Goal: Task Accomplishment & Management: Manage account settings

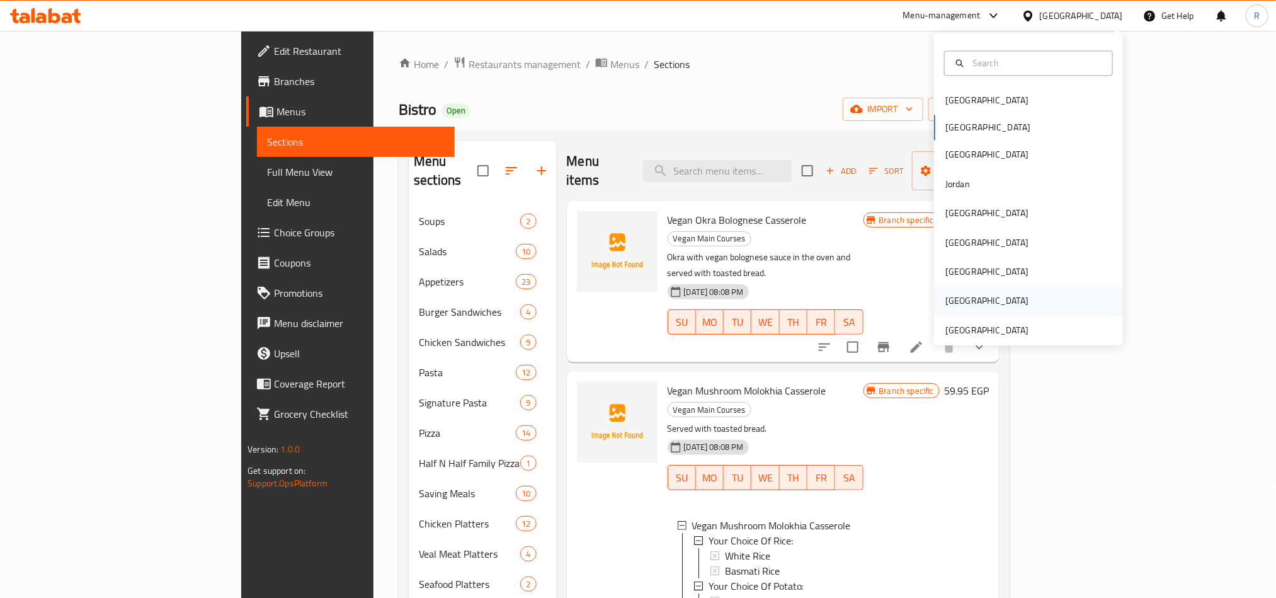
scroll to position [2, 0]
click at [1041, 326] on div "[GEOGRAPHIC_DATA]" at bounding box center [1028, 330] width 189 height 29
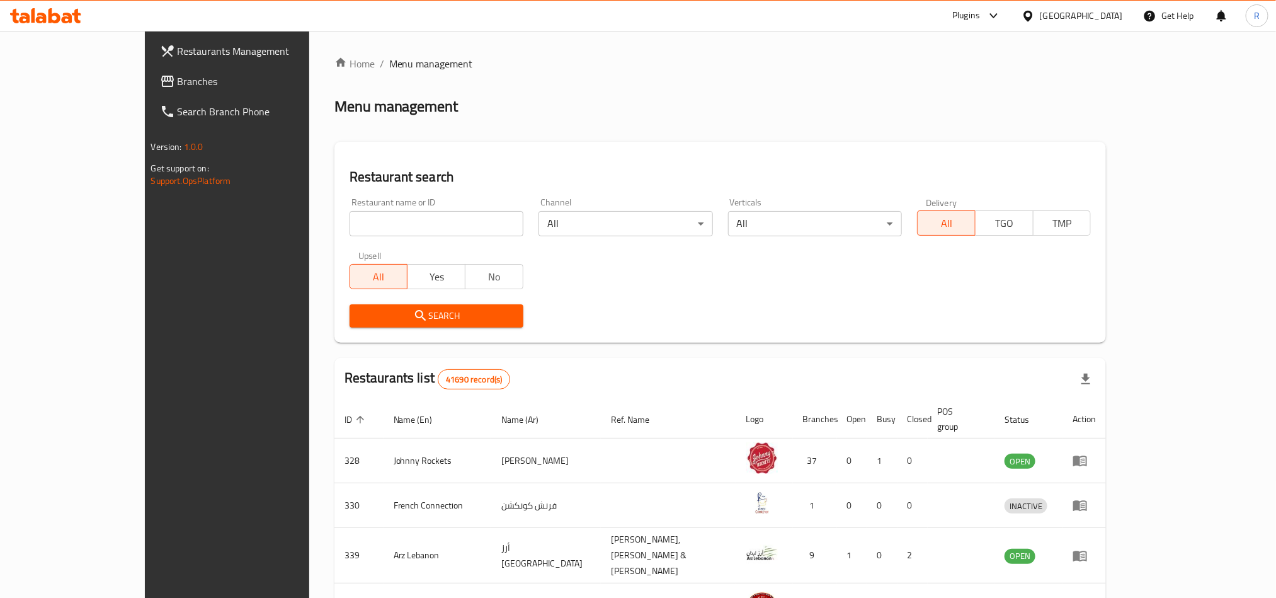
click at [178, 79] on span "Branches" at bounding box center [263, 81] width 170 height 15
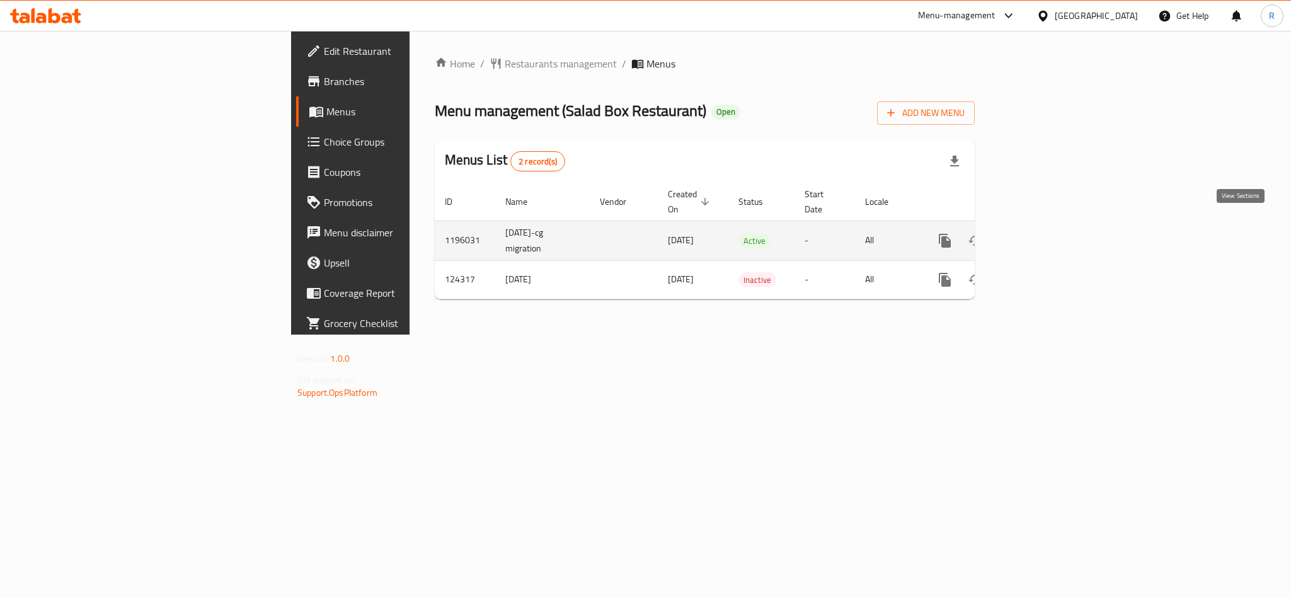
click at [1043, 233] on icon "enhanced table" at bounding box center [1035, 240] width 15 height 15
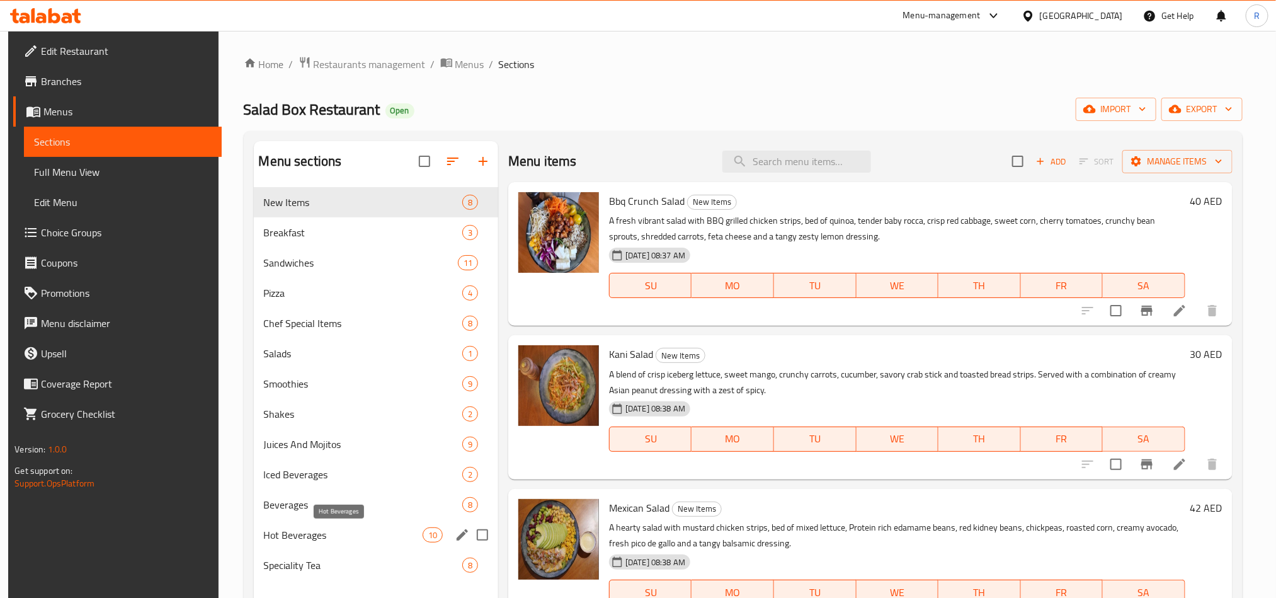
scroll to position [95, 0]
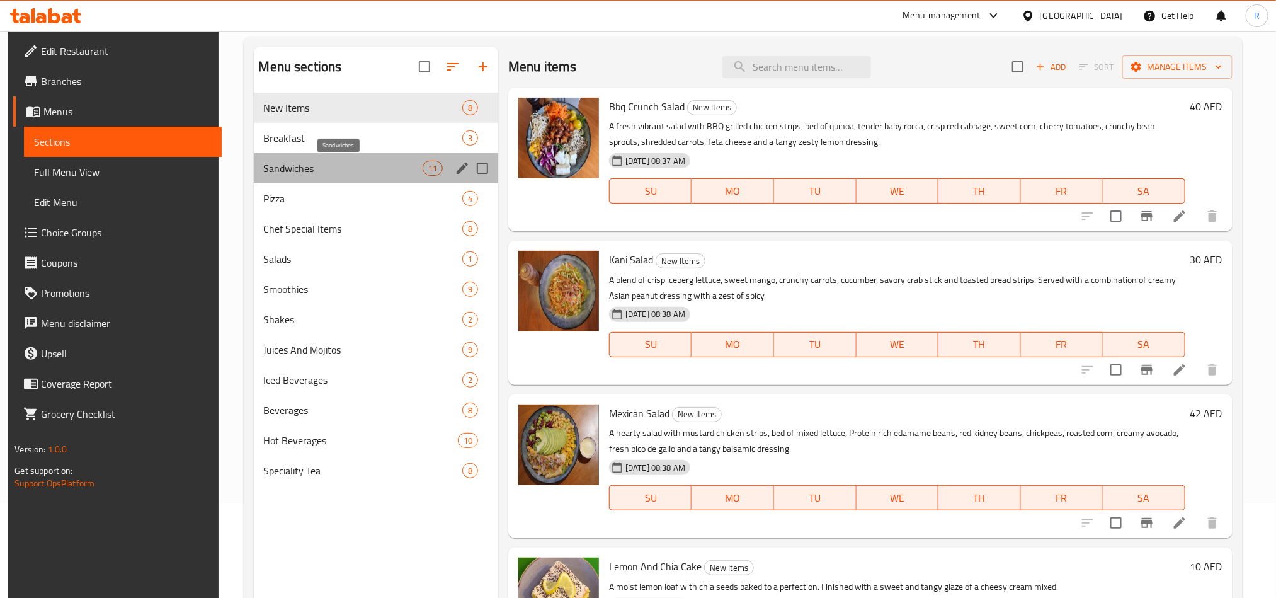
click at [303, 174] on span "Sandwiches" at bounding box center [343, 168] width 159 height 15
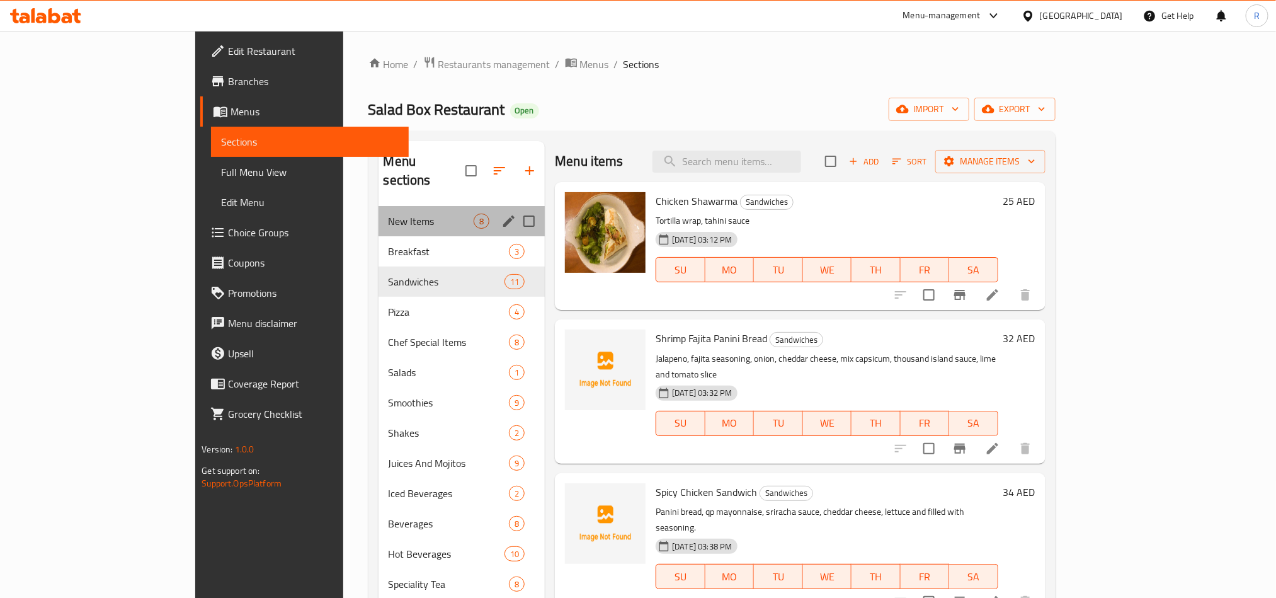
click at [397, 206] on div "New Items 8" at bounding box center [462, 221] width 167 height 30
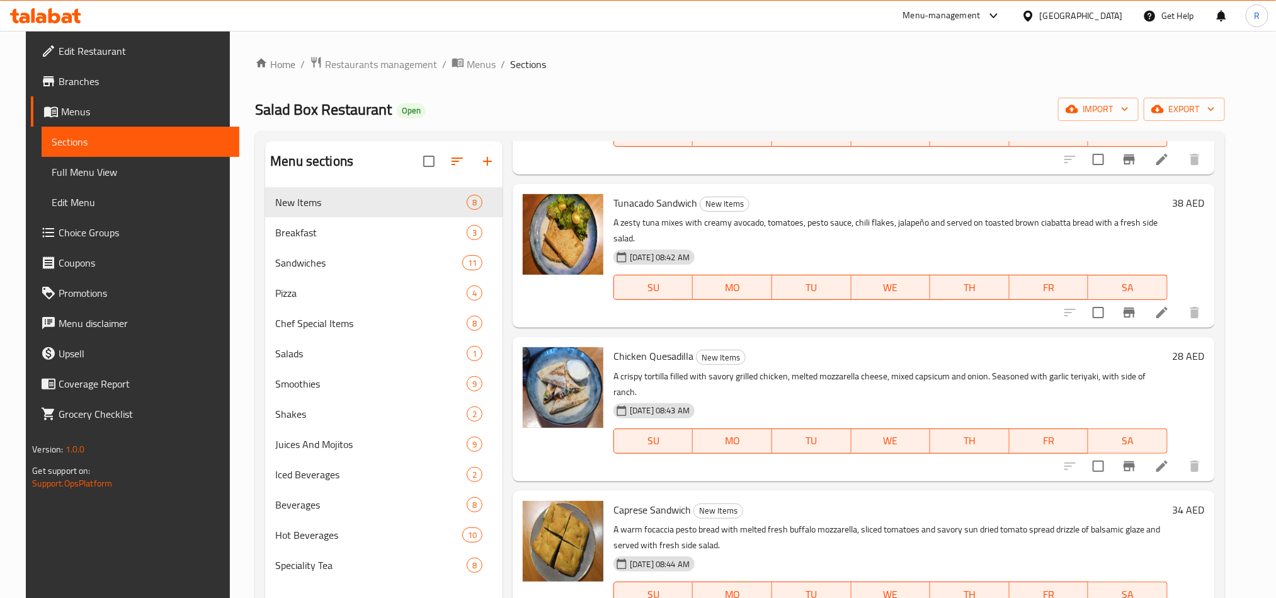
scroll to position [176, 0]
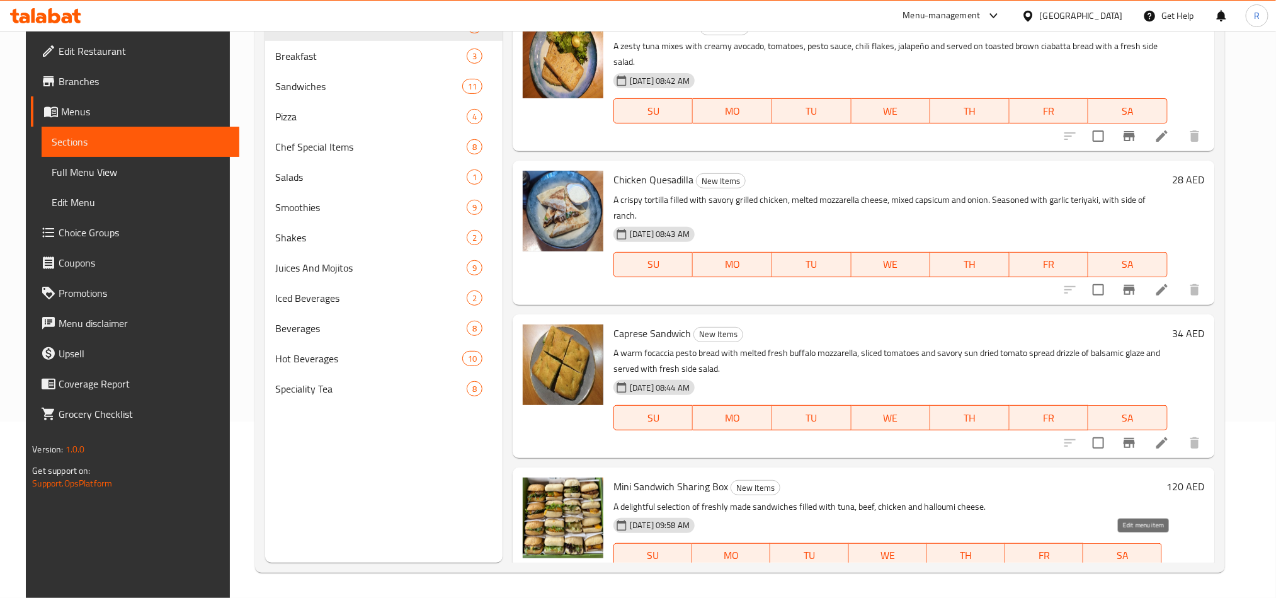
click at [1138, 575] on icon at bounding box center [1131, 580] width 11 height 11
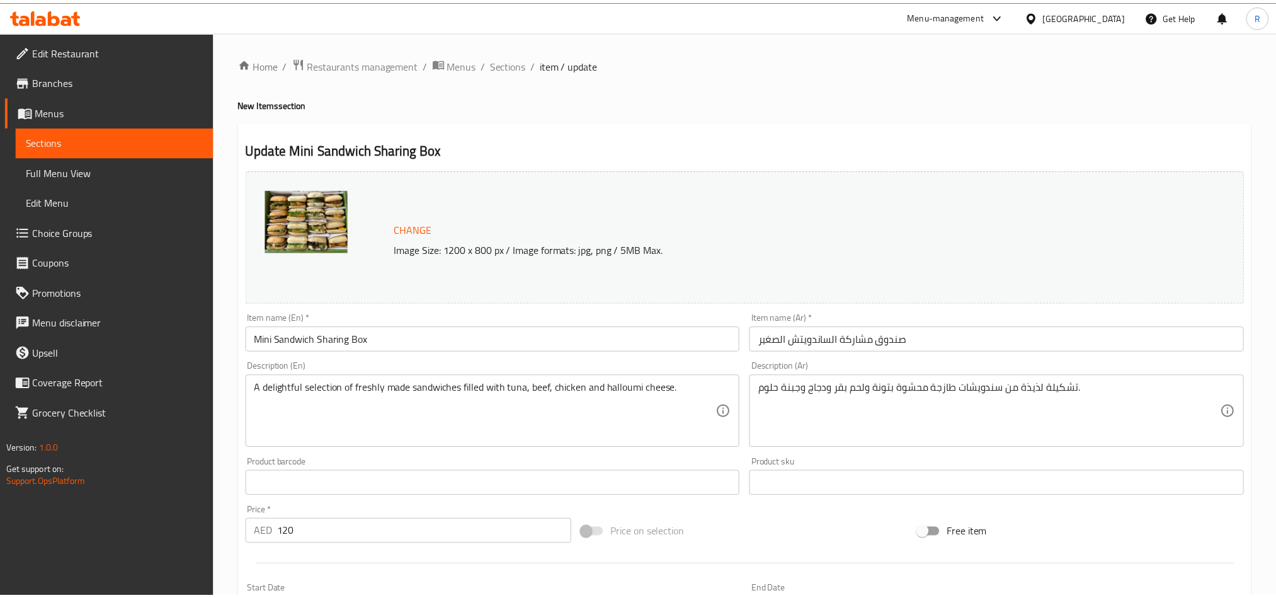
scroll to position [807, 0]
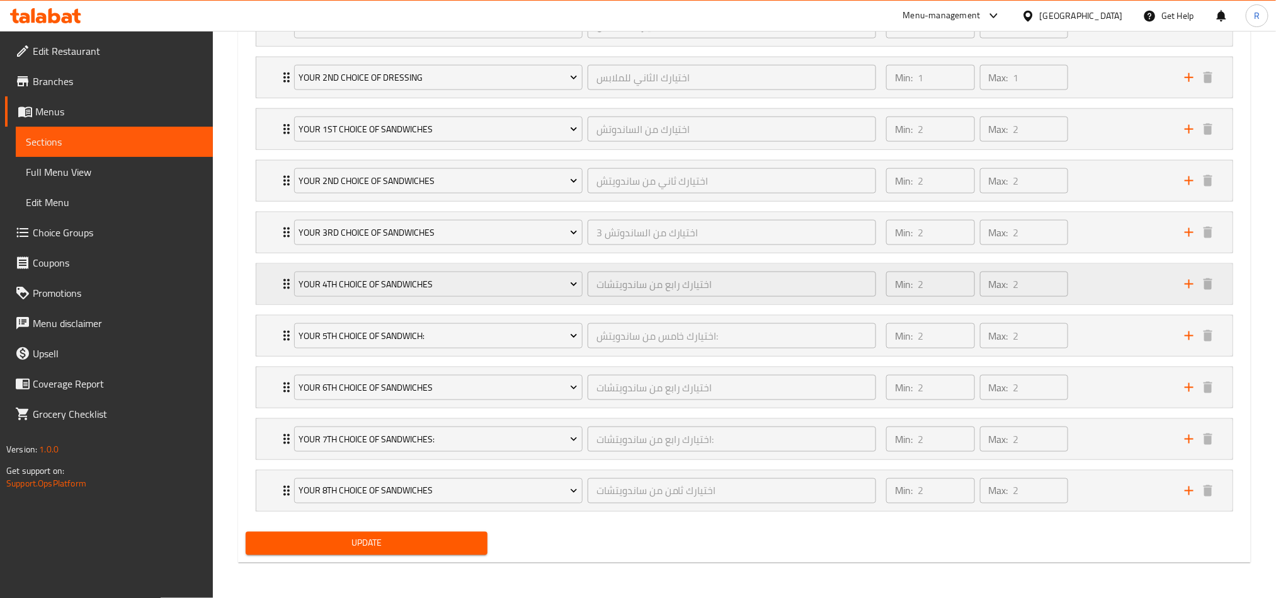
click at [1086, 286] on div "Min: 2 ​ Max: 2 ​" at bounding box center [1028, 284] width 299 height 40
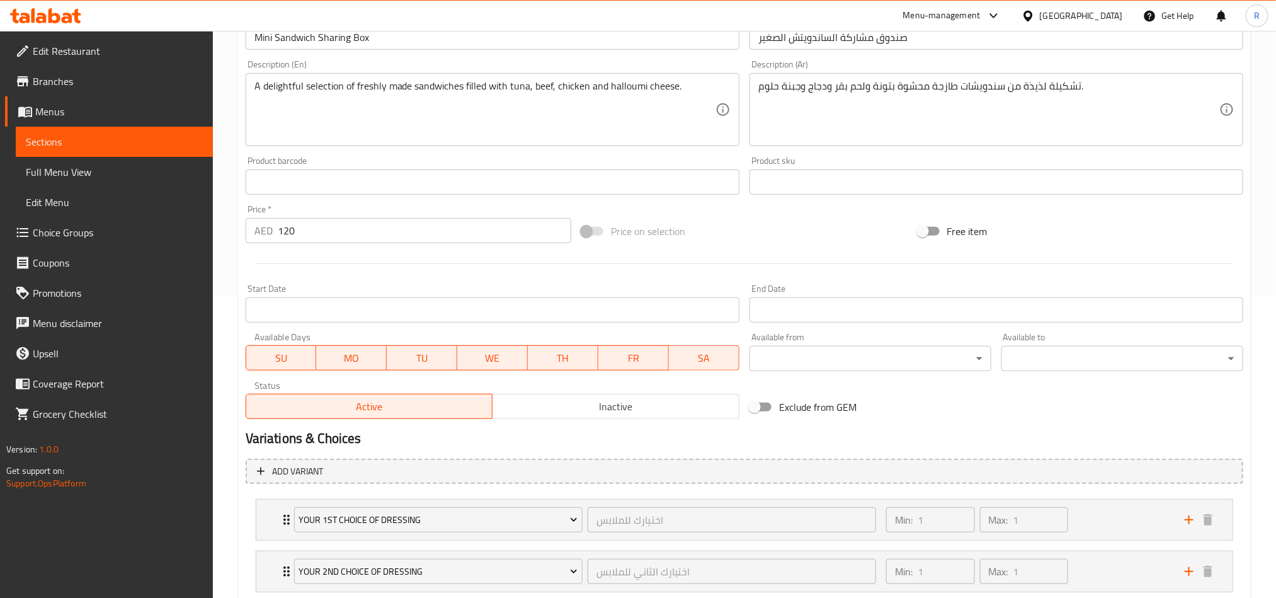
scroll to position [378, 0]
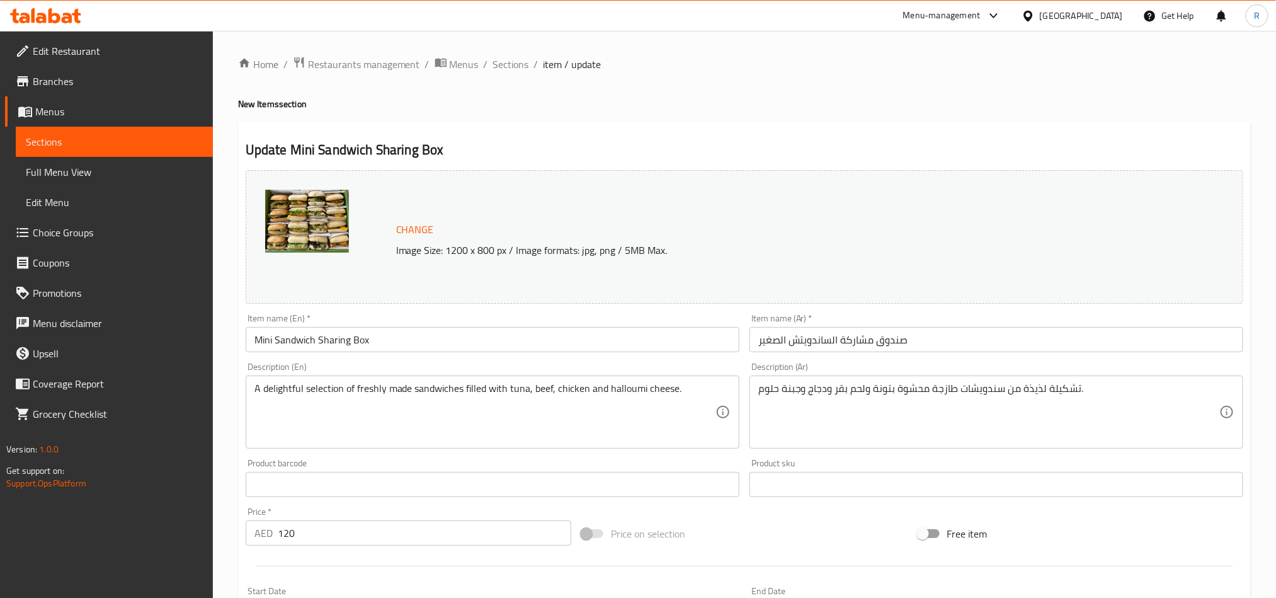
click at [82, 229] on span "Choice Groups" at bounding box center [118, 232] width 170 height 15
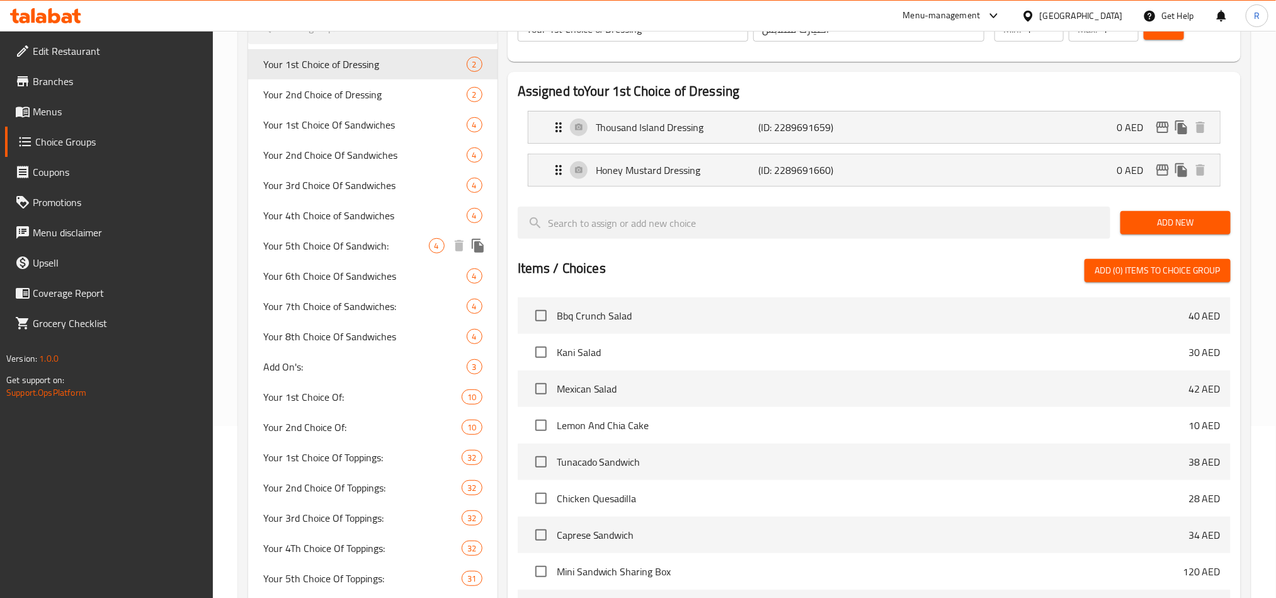
scroll to position [189, 0]
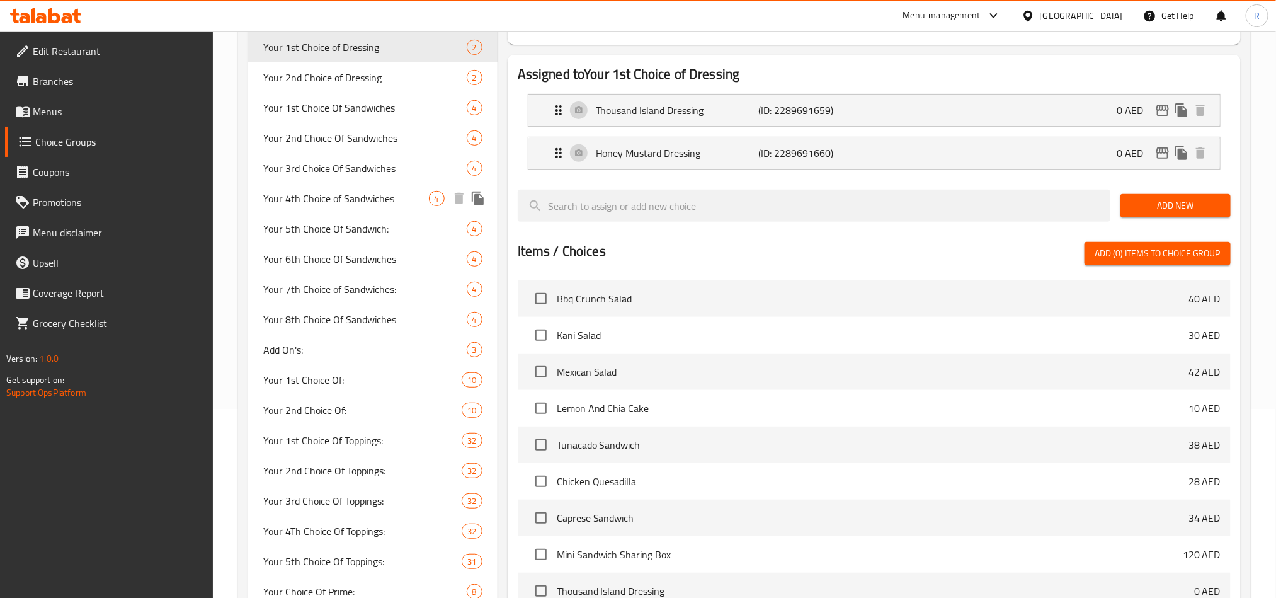
drag, startPoint x: 336, startPoint y: 192, endPoint x: 363, endPoint y: 193, distance: 26.5
click at [337, 193] on span "Your 4th Choice of Sandwiches" at bounding box center [346, 198] width 166 height 15
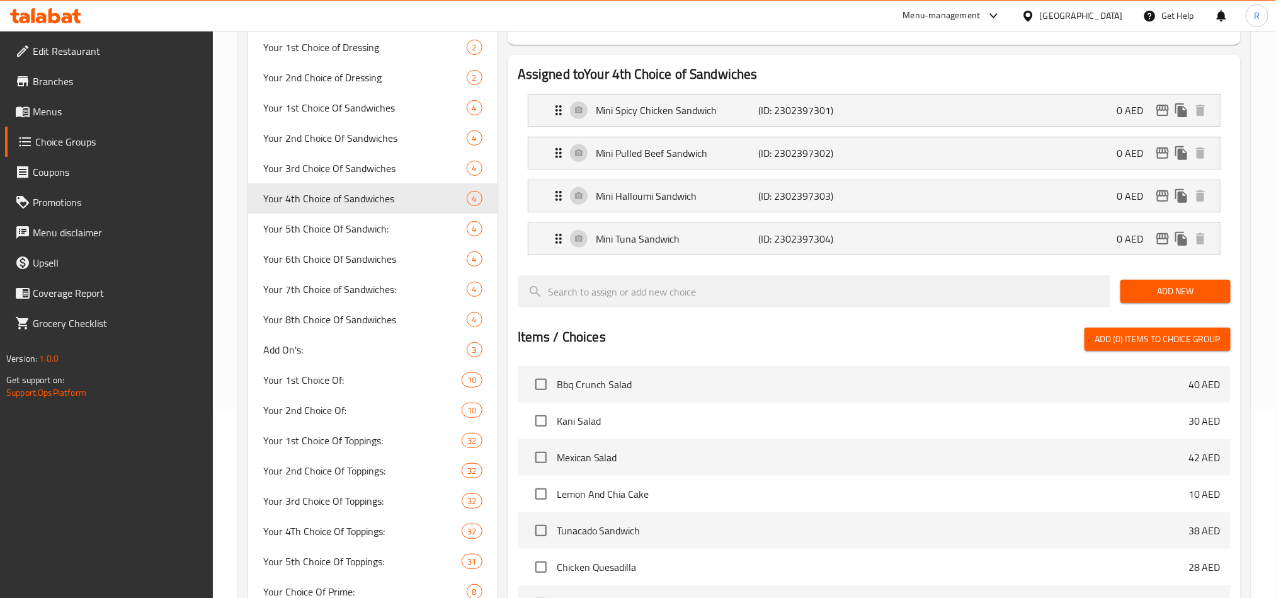
type input "Your 4th Choice of Sandwiches"
type input "اختيارك رابع من ساندويتشات"
type input "2"
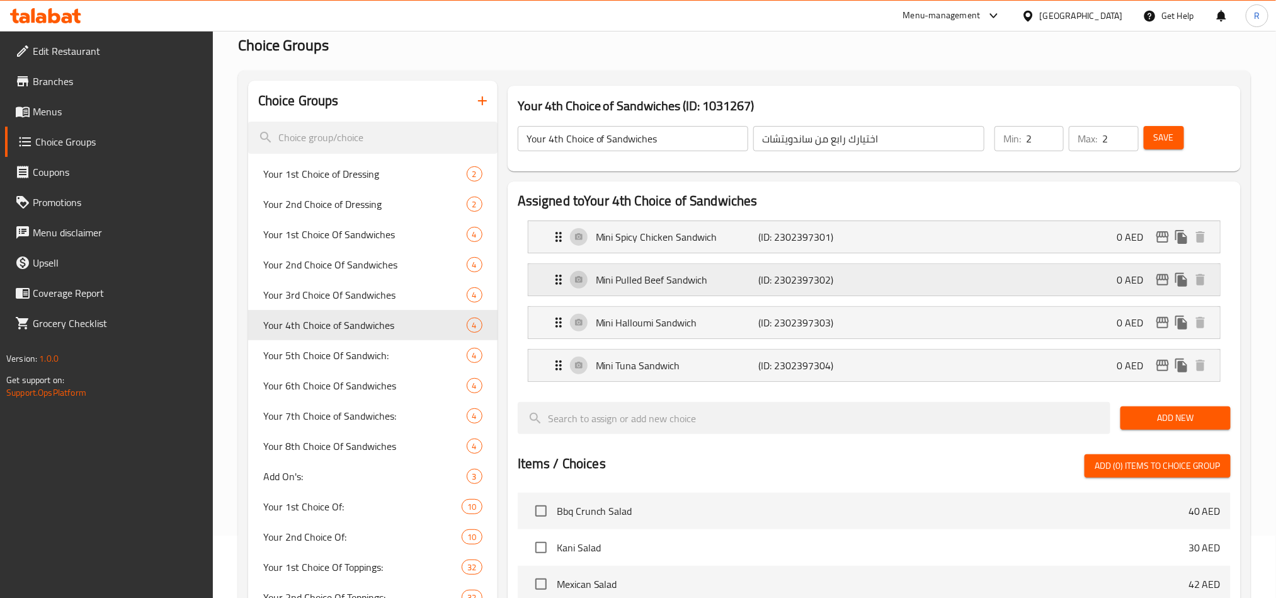
scroll to position [0, 0]
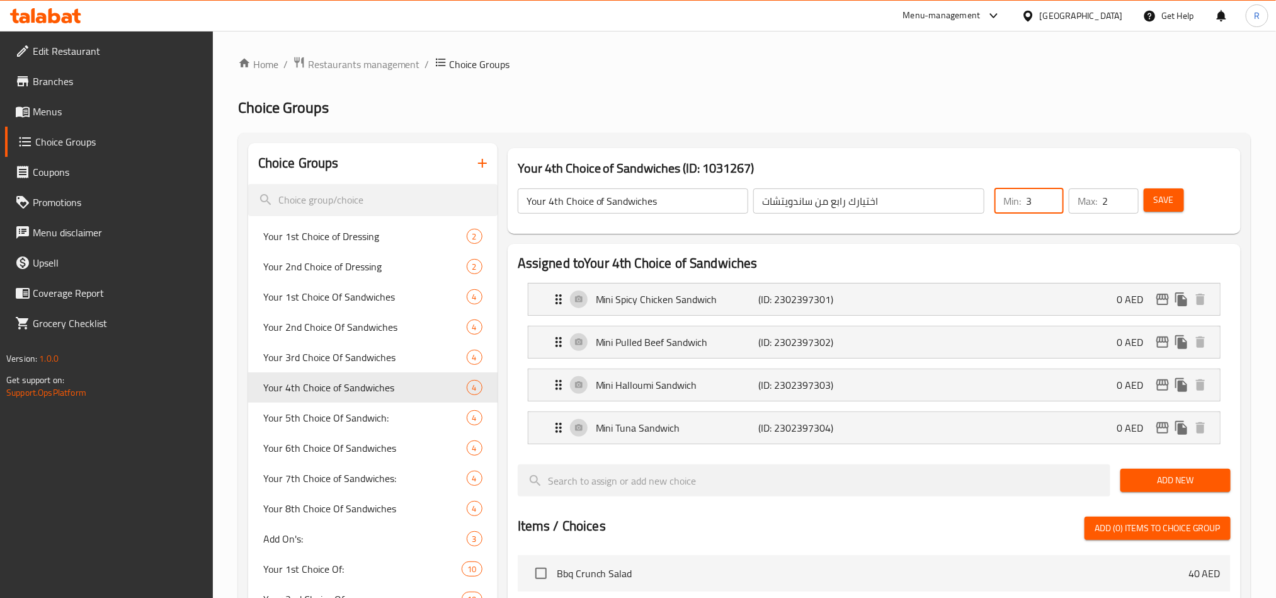
click at [1048, 191] on input "3" at bounding box center [1045, 200] width 38 height 25
click at [1053, 204] on input "2" at bounding box center [1045, 200] width 38 height 25
type input "1"
click at [1053, 204] on input "1" at bounding box center [1045, 200] width 38 height 25
click at [1128, 205] on input "1" at bounding box center [1121, 200] width 36 height 25
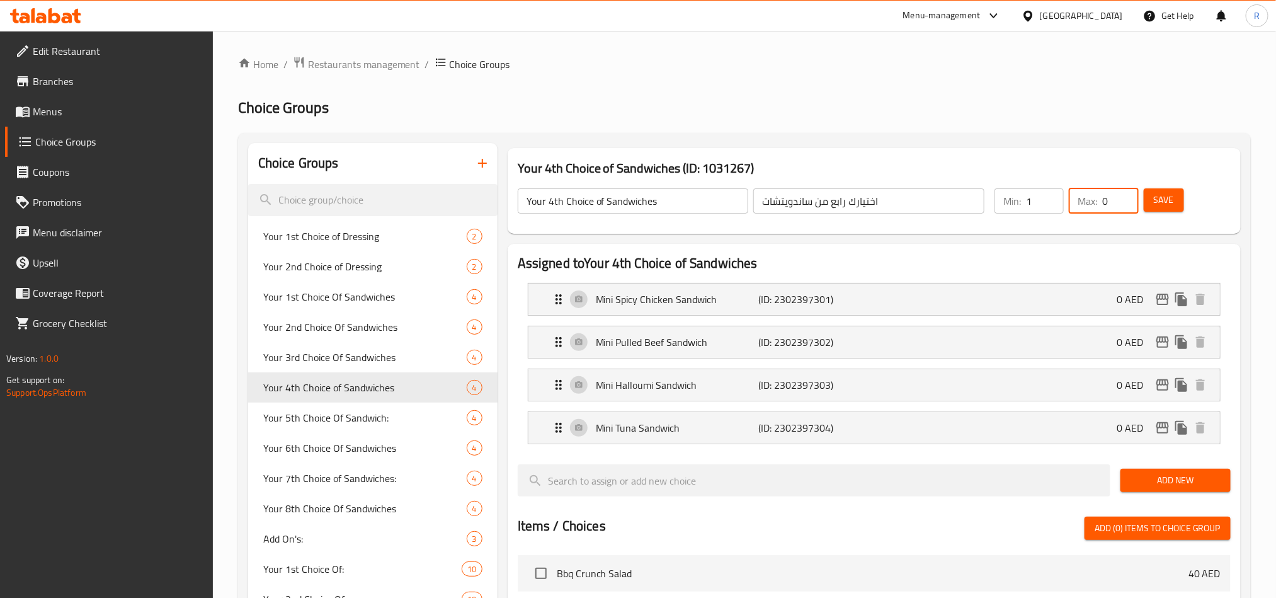
click at [1125, 206] on input "0" at bounding box center [1121, 200] width 36 height 25
type input "1"
click at [1125, 195] on input "1" at bounding box center [1121, 200] width 36 height 25
click at [1159, 195] on span "Save" at bounding box center [1164, 200] width 20 height 16
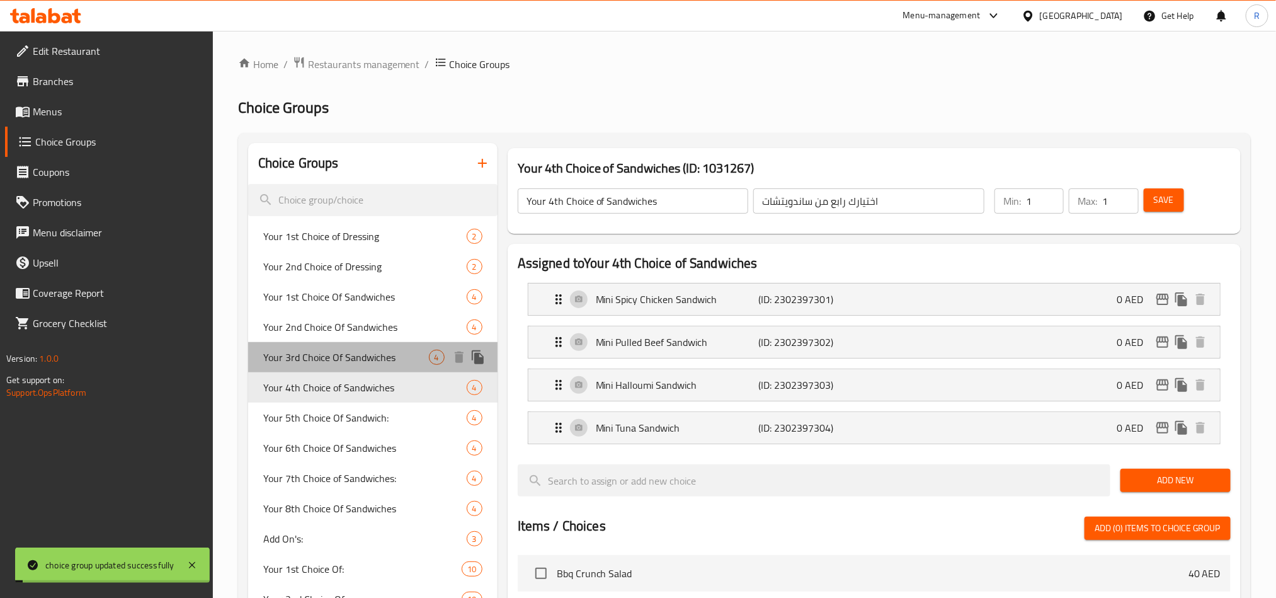
click at [297, 357] on span "Your 3rd Choice Of Sandwiches" at bounding box center [346, 357] width 166 height 15
type input "Your 3rd Choice Of Sandwiches"
type input "اختيارك من الساندوتش 3"
type input "2"
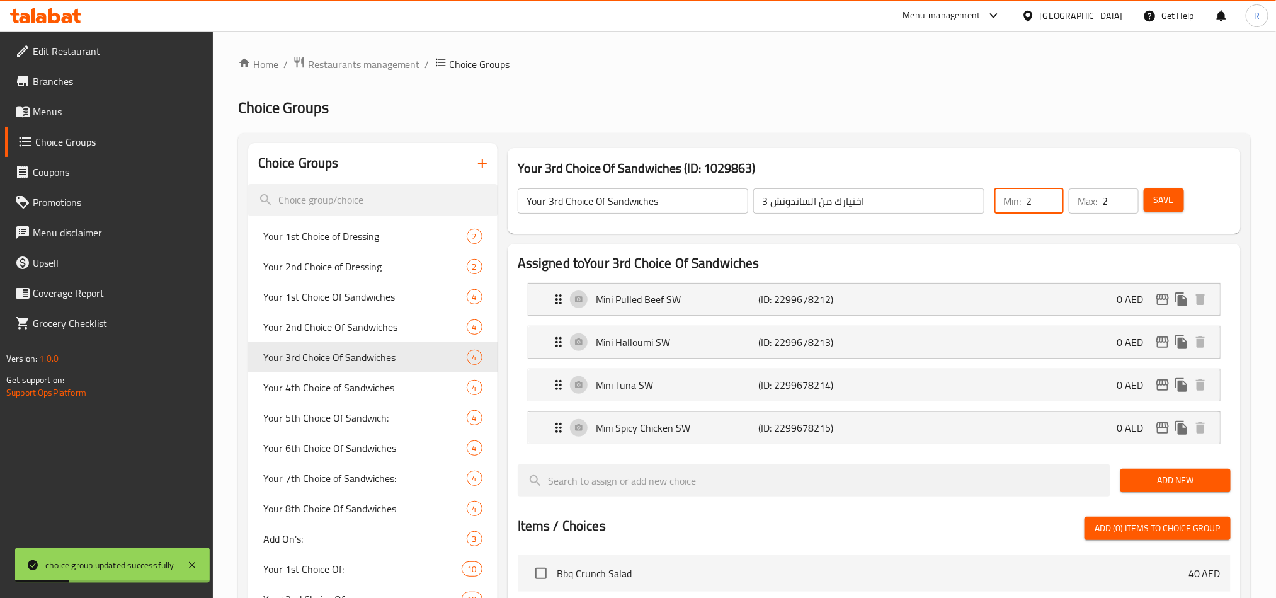
drag, startPoint x: 1043, startPoint y: 206, endPoint x: 1051, endPoint y: 210, distance: 8.5
click at [1044, 206] on input "2" at bounding box center [1045, 200] width 38 height 25
type input "1"
click at [1052, 210] on input "1" at bounding box center [1045, 200] width 38 height 25
type input "1"
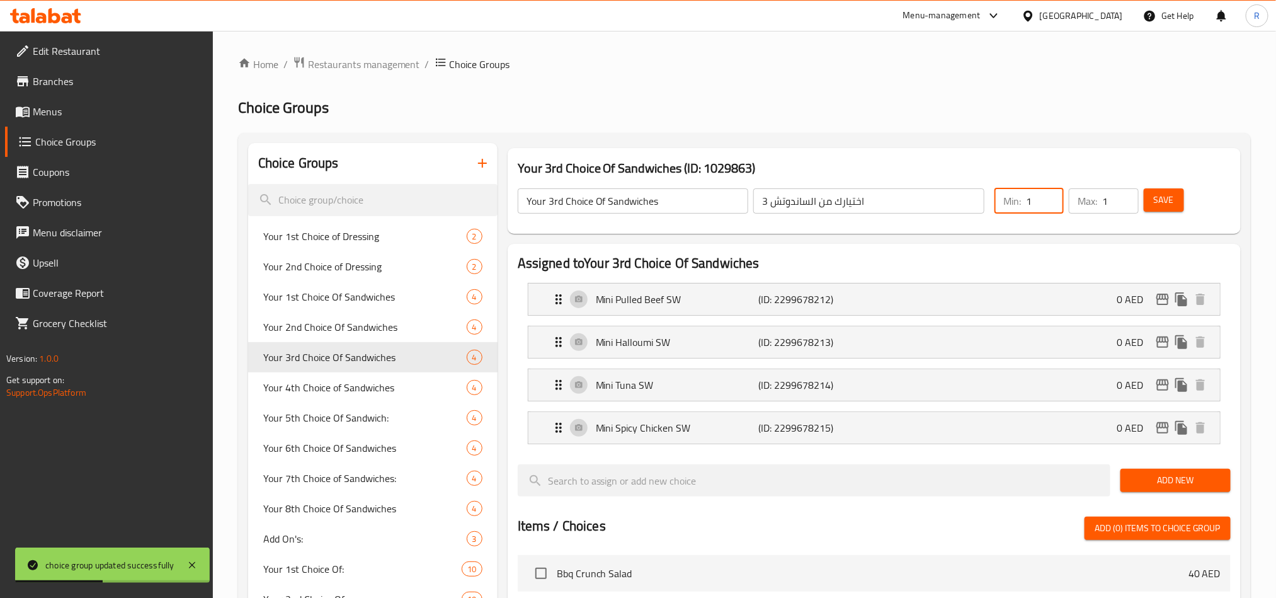
click at [1128, 208] on input "1" at bounding box center [1121, 200] width 36 height 25
click at [1149, 204] on button "Save" at bounding box center [1164, 199] width 40 height 23
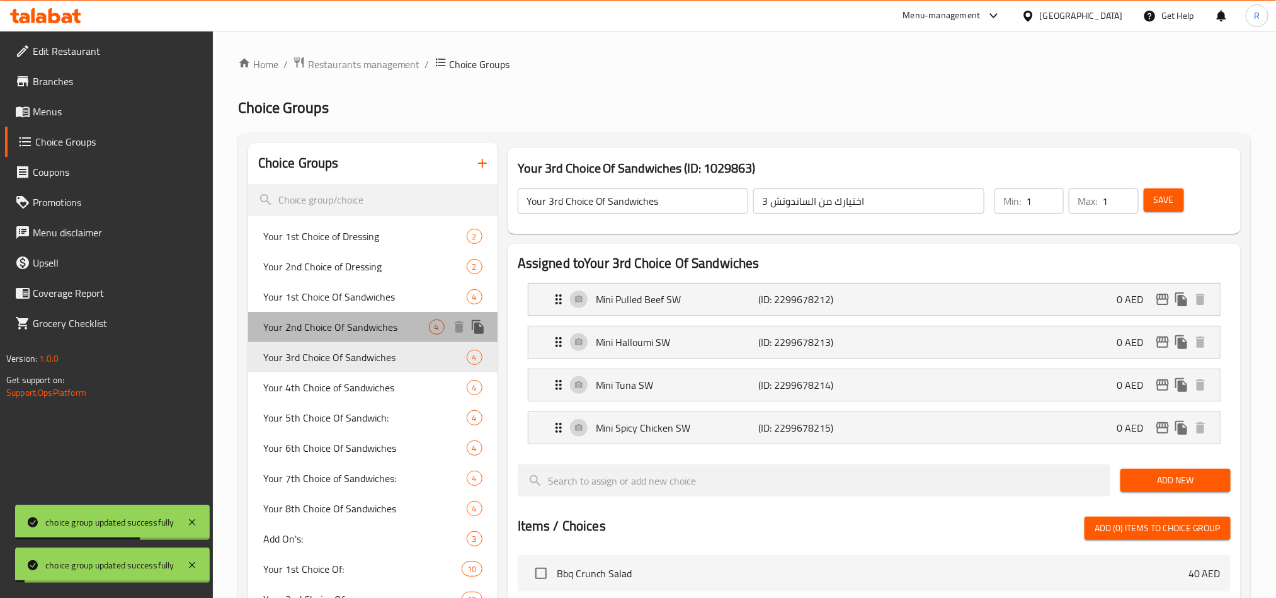
click at [328, 331] on span "Your 2nd Choice Of Sandwiches" at bounding box center [346, 326] width 166 height 15
type input "Your 2nd Choice Of Sandwiches"
type input "اختيارك ثاني من ساندويتش"
type input "2"
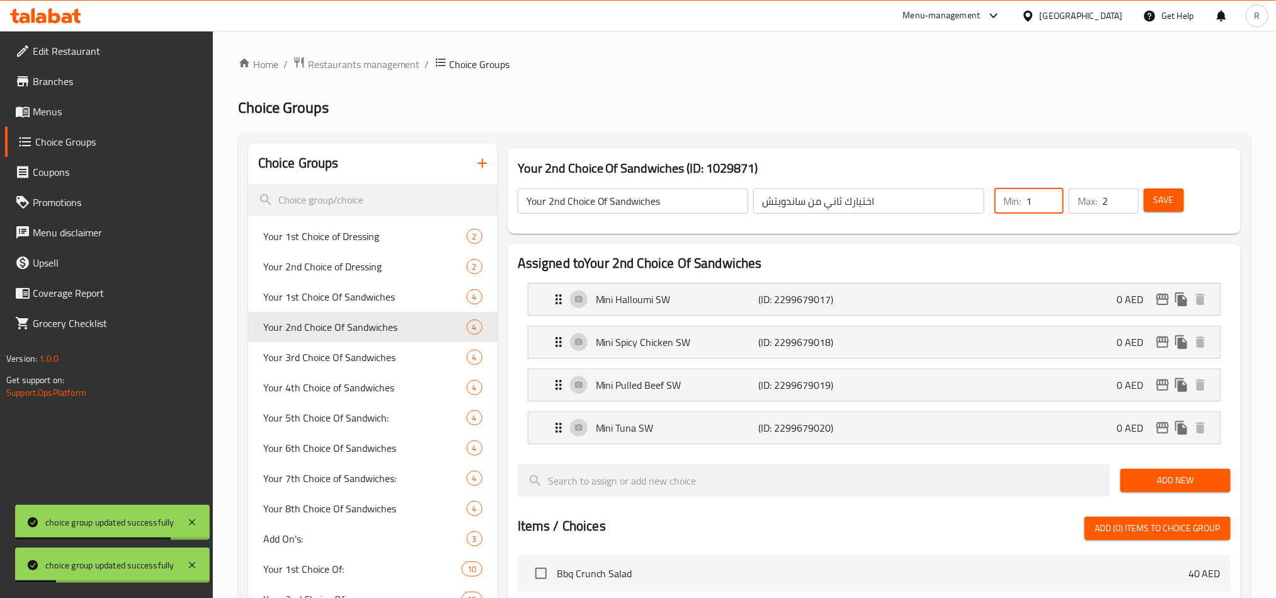
type input "1"
click at [1052, 206] on input "1" at bounding box center [1045, 200] width 38 height 25
type input "1"
click at [1125, 206] on input "1" at bounding box center [1121, 200] width 36 height 25
drag, startPoint x: 1176, startPoint y: 205, endPoint x: 466, endPoint y: 260, distance: 712.8
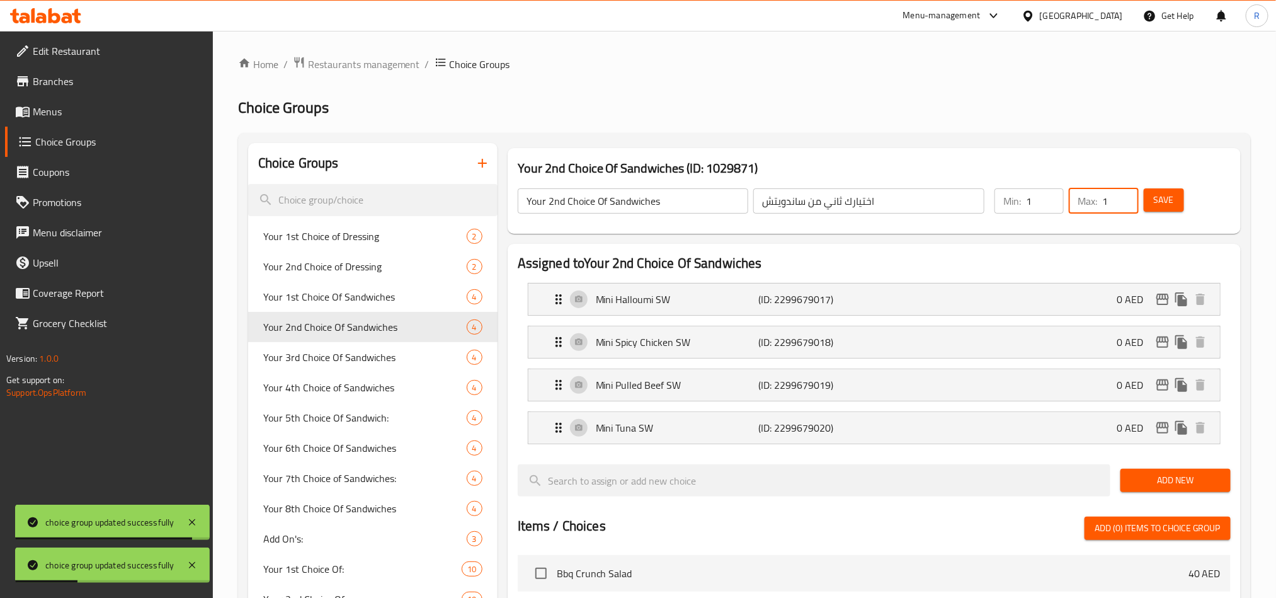
click at [1178, 205] on button "Save" at bounding box center [1164, 199] width 40 height 23
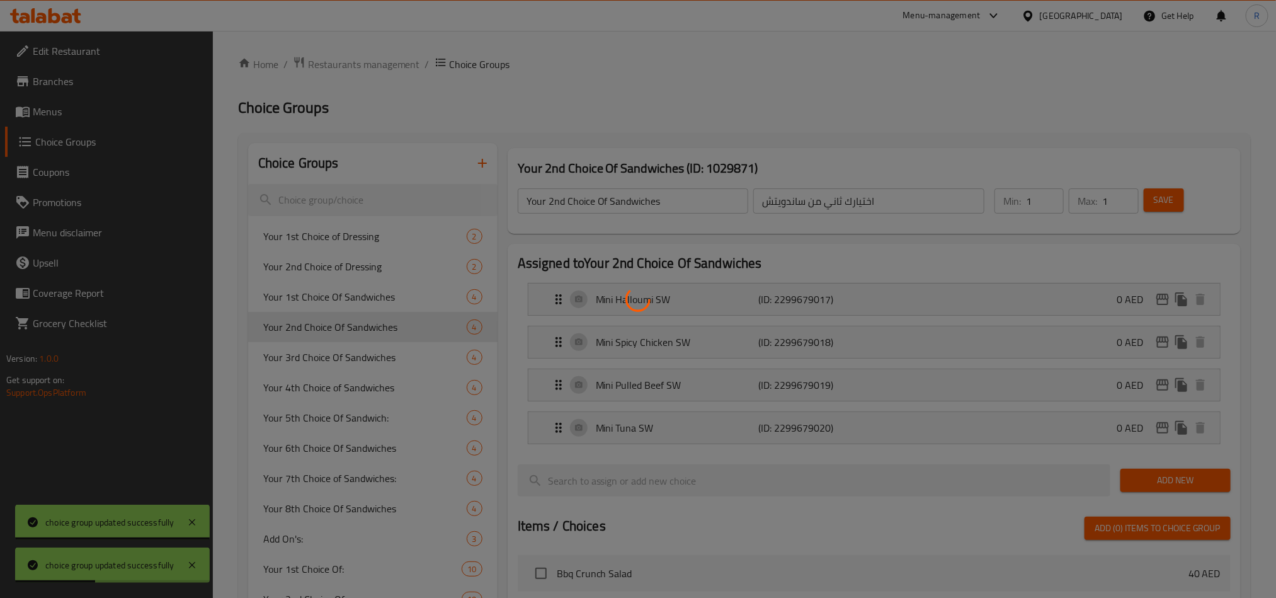
click at [372, 299] on div at bounding box center [638, 299] width 1276 height 598
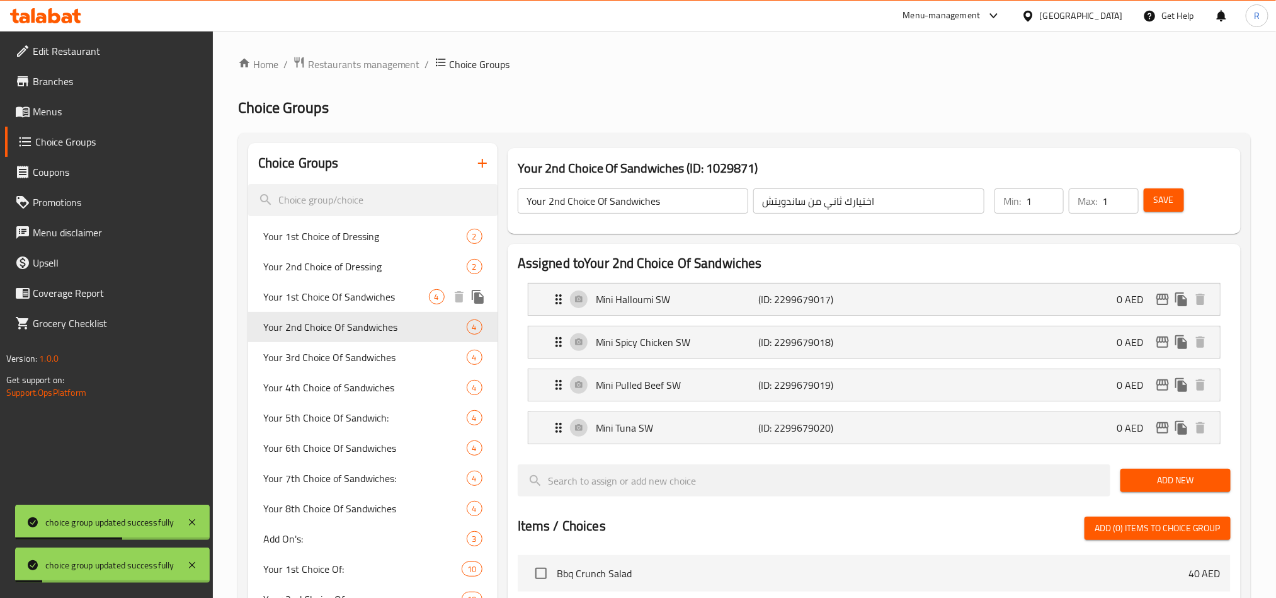
click at [363, 291] on span "Your 1st Choice Of Sandwiches" at bounding box center [346, 296] width 166 height 15
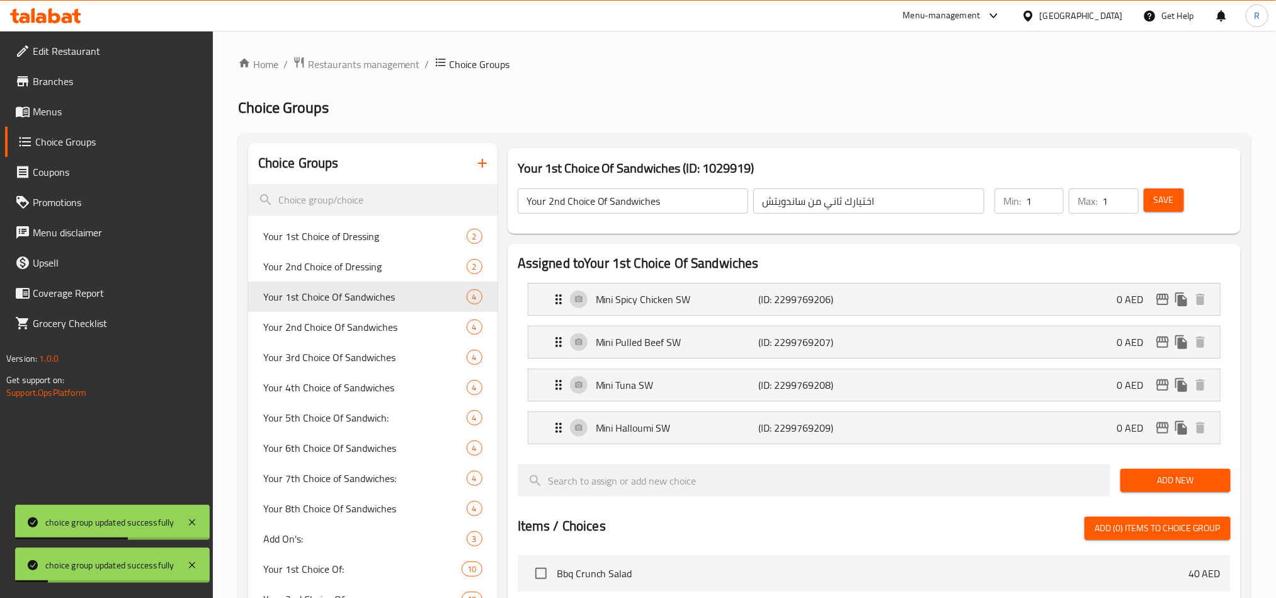
type input "Your 1st Choice Of Sandwiches"
type input "اختيارك من الساندوتش"
type input "2"
type input "1"
click at [1126, 208] on input "1" at bounding box center [1121, 200] width 36 height 25
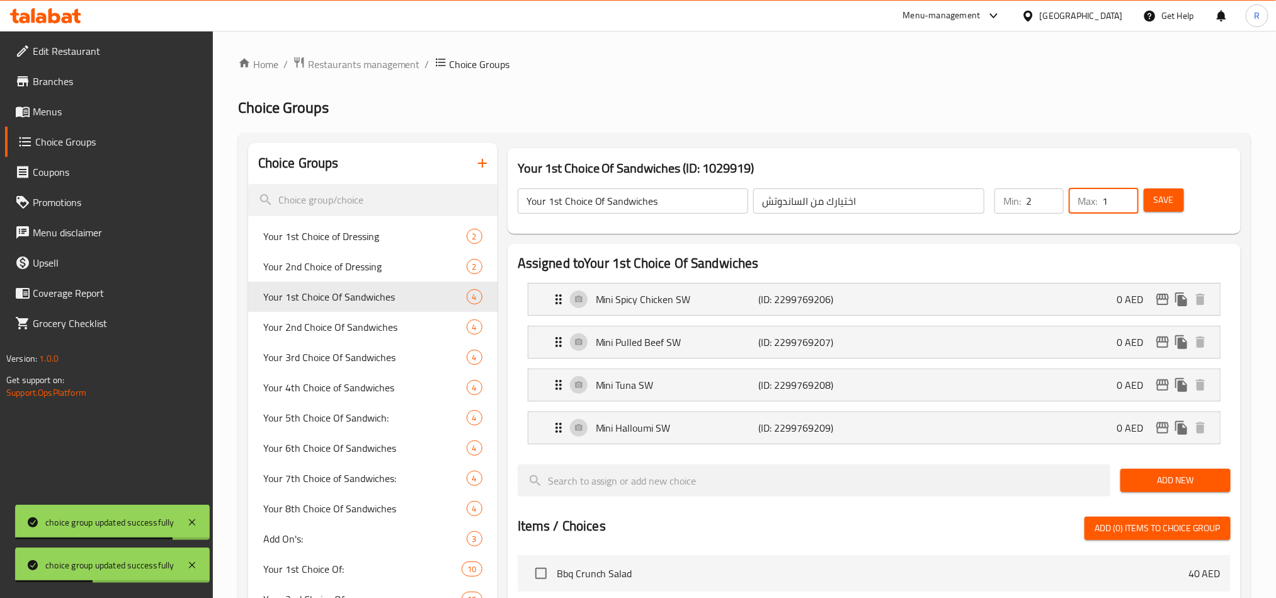
type input "1"
click at [1047, 205] on input "1" at bounding box center [1045, 200] width 38 height 25
click at [1163, 205] on span "Save" at bounding box center [1164, 200] width 20 height 16
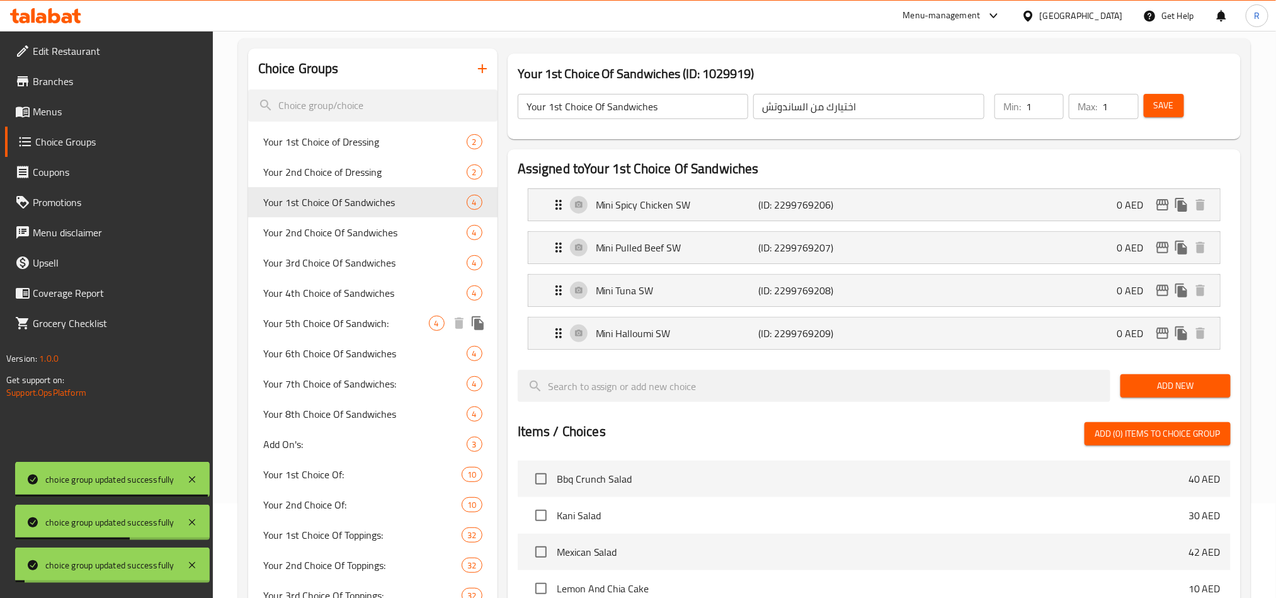
click at [328, 318] on span "Your 5th Choice Of Sandwich:" at bounding box center [346, 323] width 166 height 15
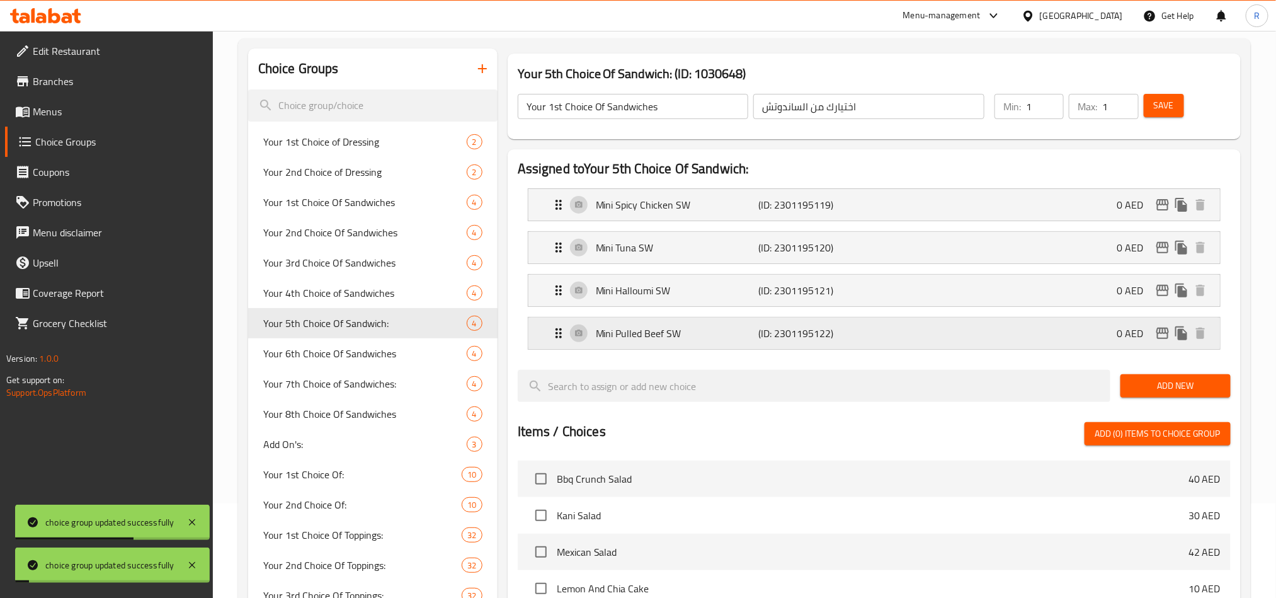
type input "Your 5th Choice Of Sandwich:"
type input "اختيارك خامس من ساندويتش:"
type input "2"
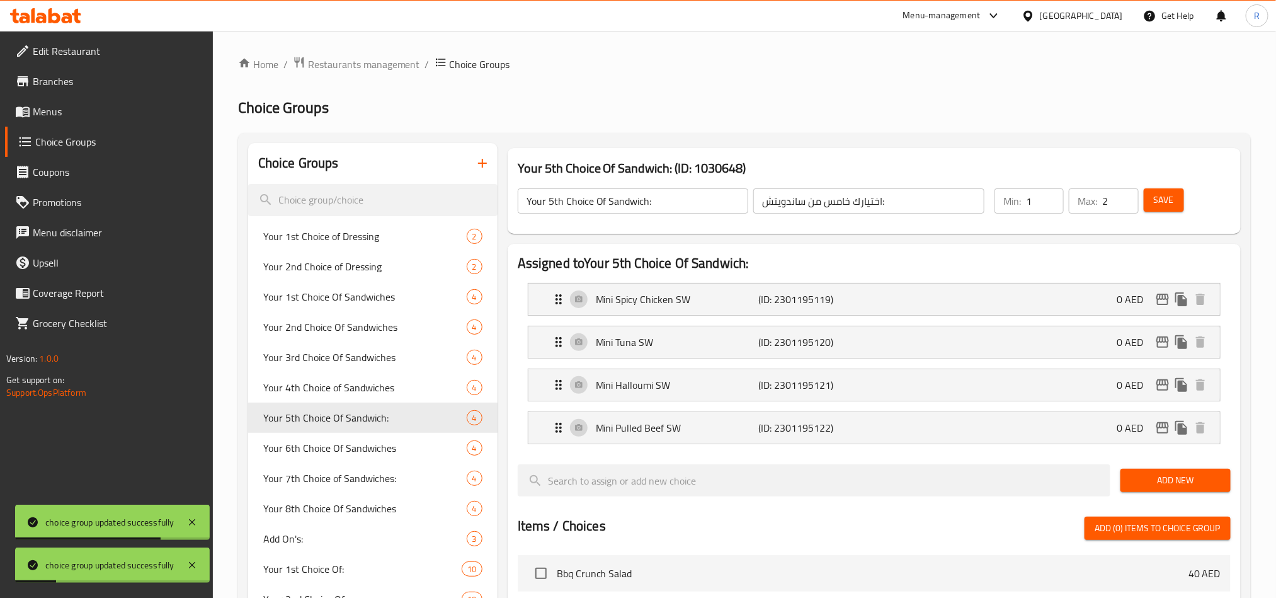
type input "1"
click at [1055, 205] on input "1" at bounding box center [1045, 200] width 38 height 25
type input "1"
click at [1127, 204] on input "1" at bounding box center [1121, 200] width 36 height 25
click at [1164, 204] on span "Save" at bounding box center [1164, 200] width 20 height 16
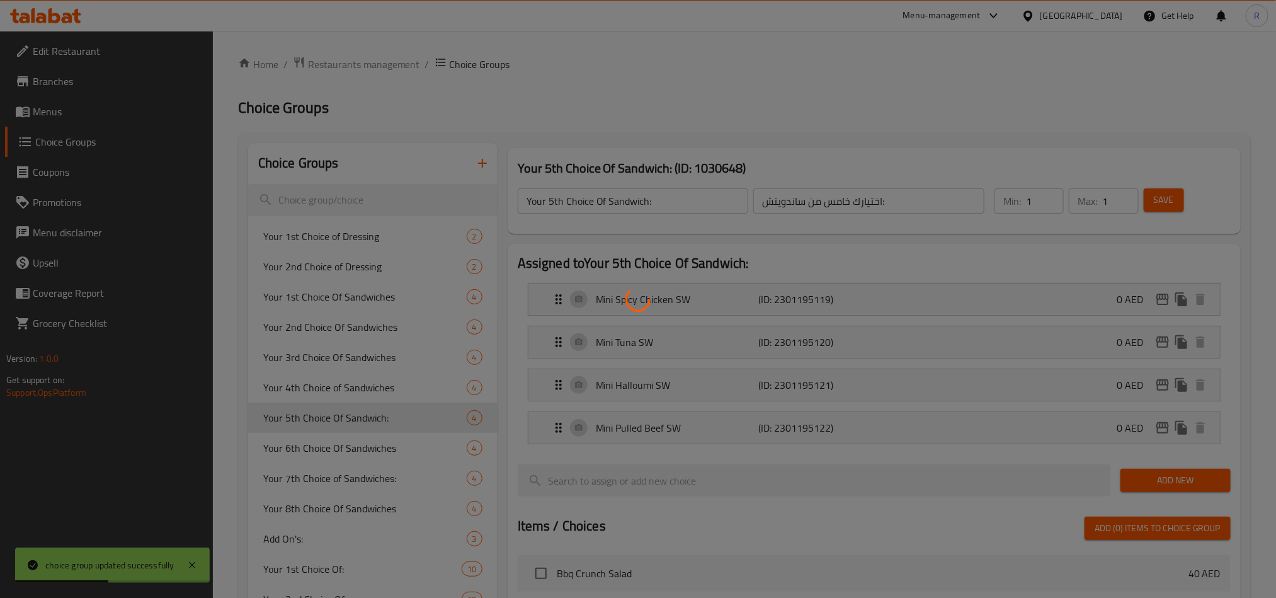
scroll to position [185, 0]
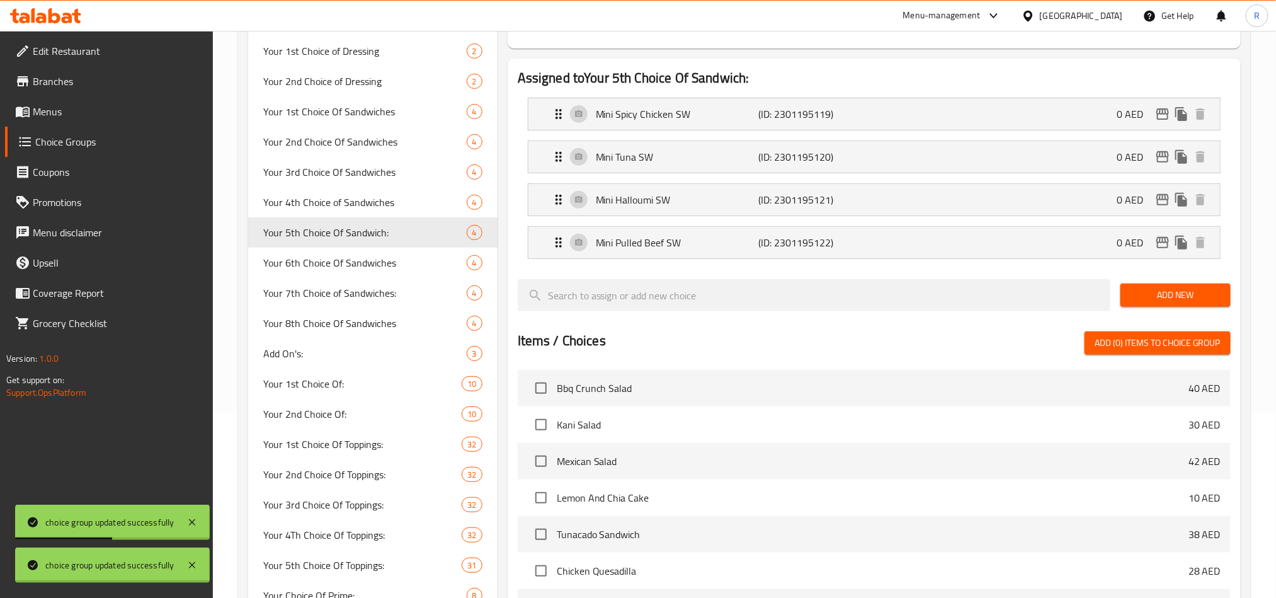
click at [344, 261] on div at bounding box center [638, 299] width 1276 height 598
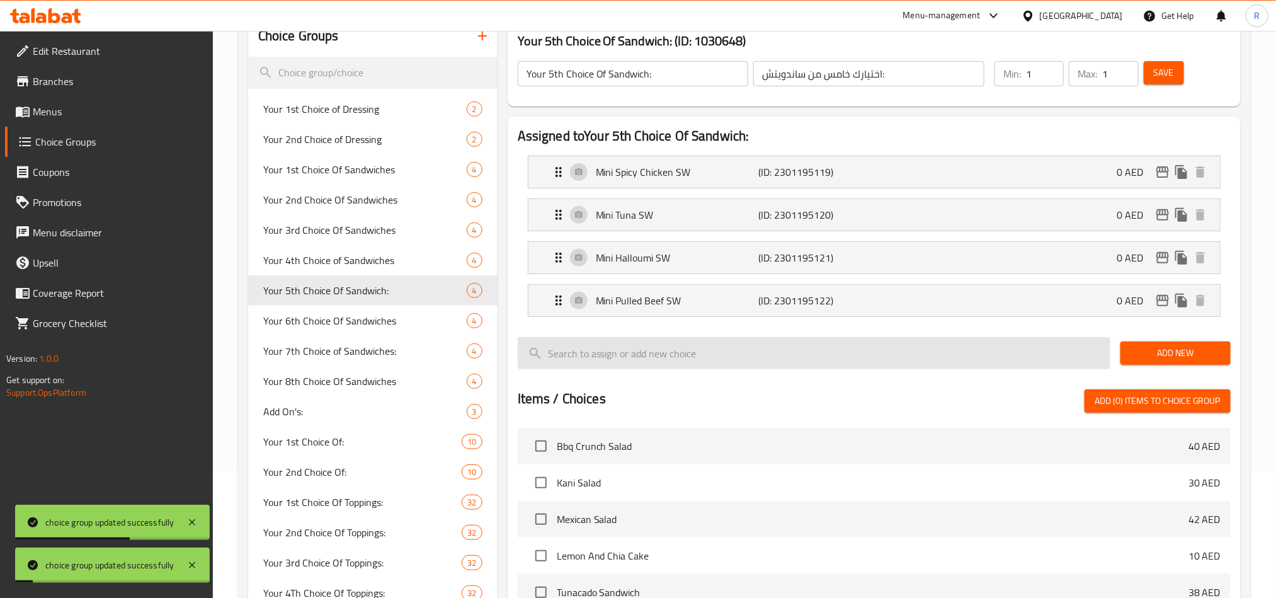
scroll to position [0, 0]
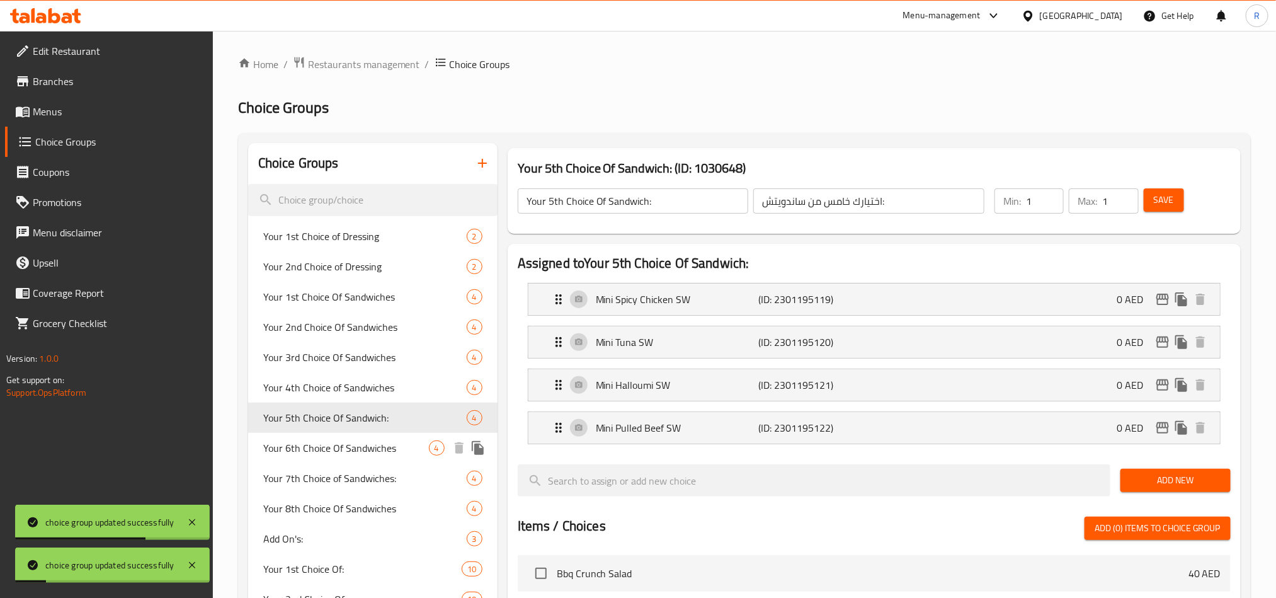
click at [345, 454] on span "Your 6th Choice Of Sandwiches" at bounding box center [346, 447] width 166 height 15
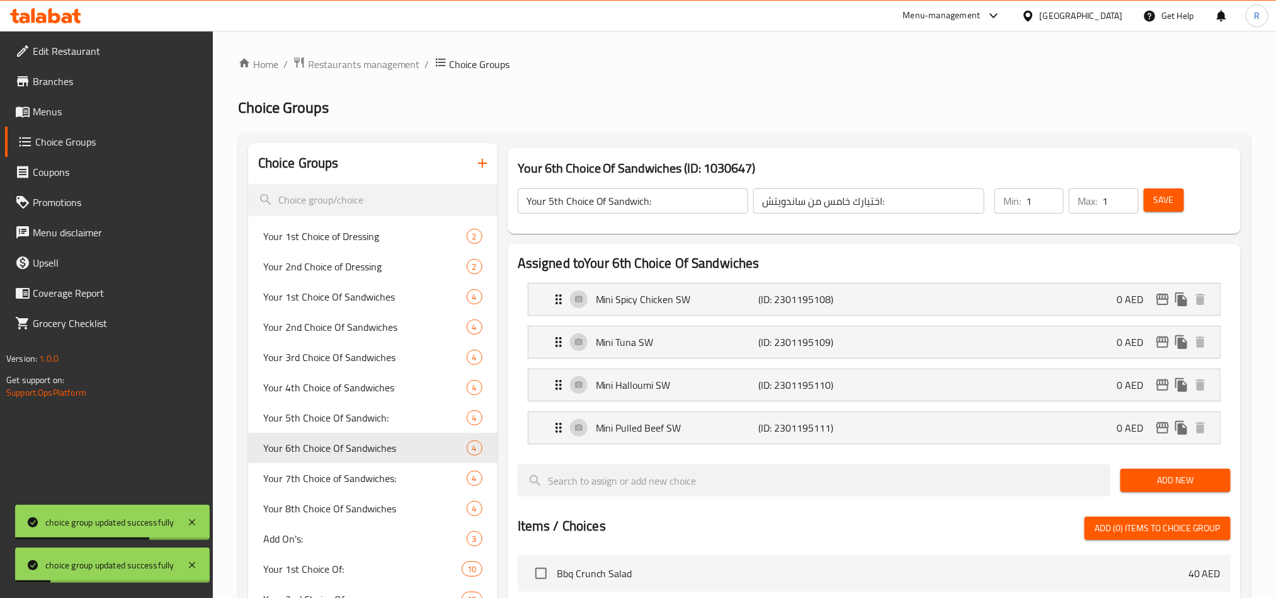
type input "Your 6th Choice Of Sandwiches"
type input "اختيارك رابع من ساندويتشات"
type input "2"
type input "1"
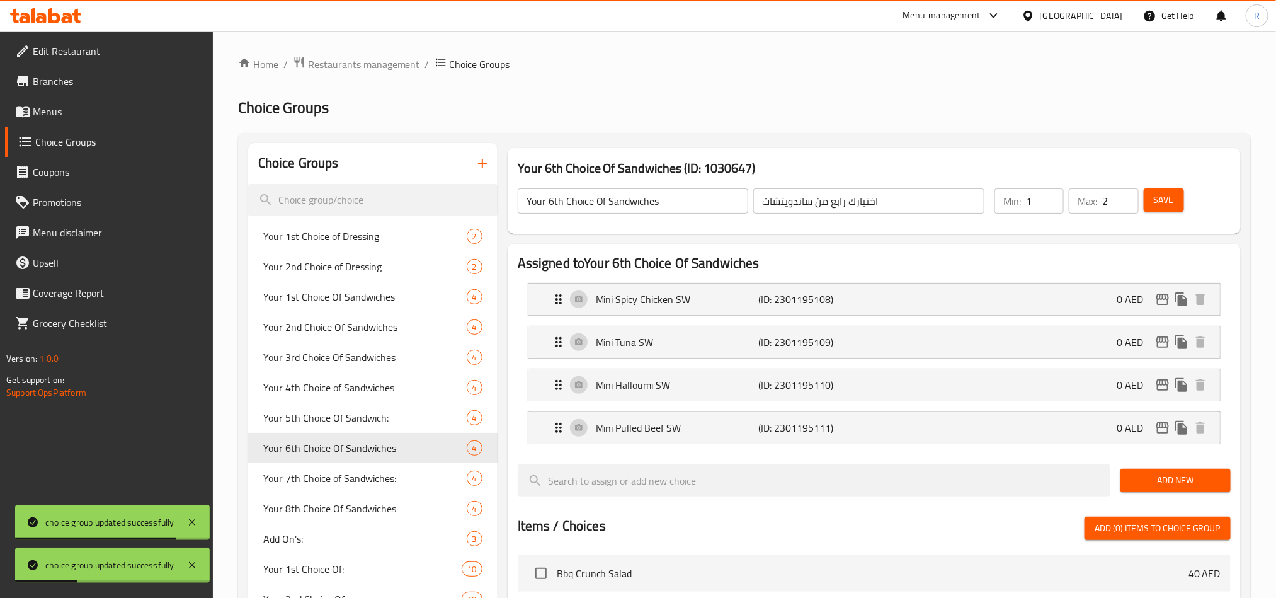
click at [1051, 206] on input "1" at bounding box center [1045, 200] width 38 height 25
type input "1"
click at [1125, 204] on input "1" at bounding box center [1121, 200] width 36 height 25
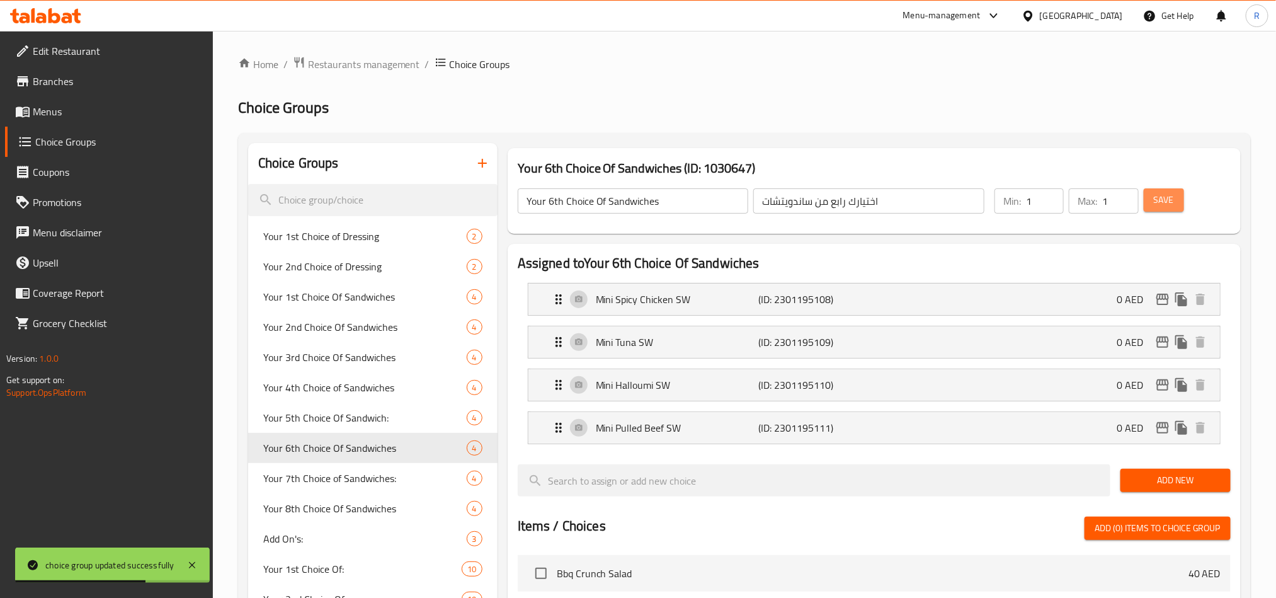
click at [1182, 197] on button "Save" at bounding box center [1164, 199] width 40 height 23
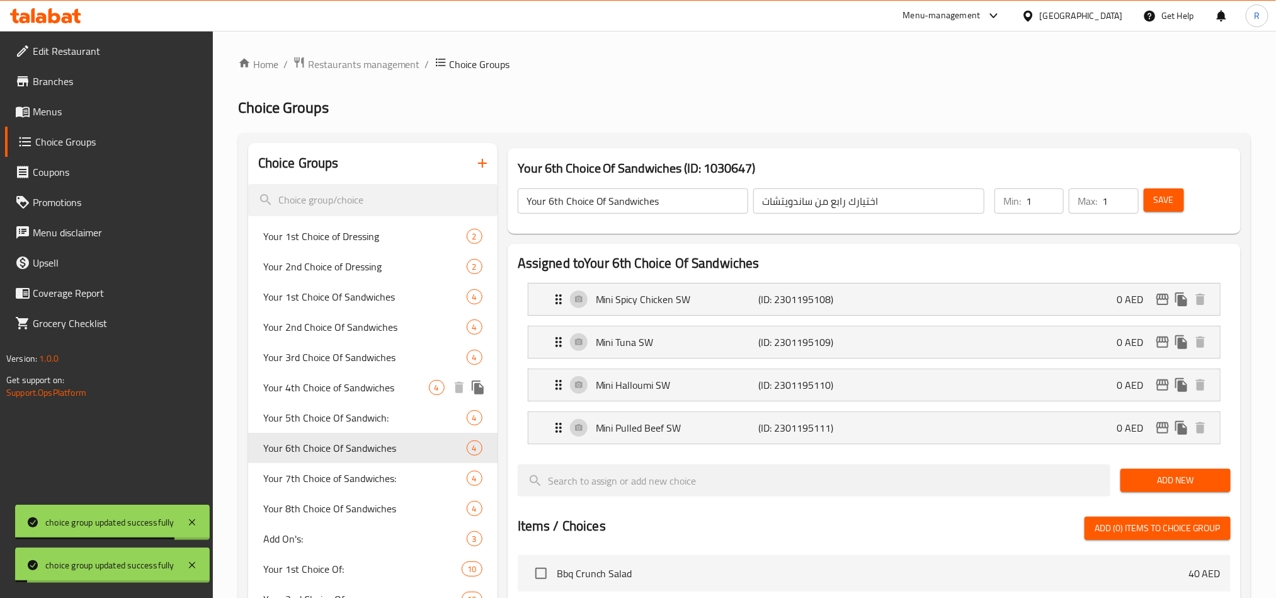
click at [318, 380] on span "Your 4th Choice of Sandwiches" at bounding box center [346, 387] width 166 height 15
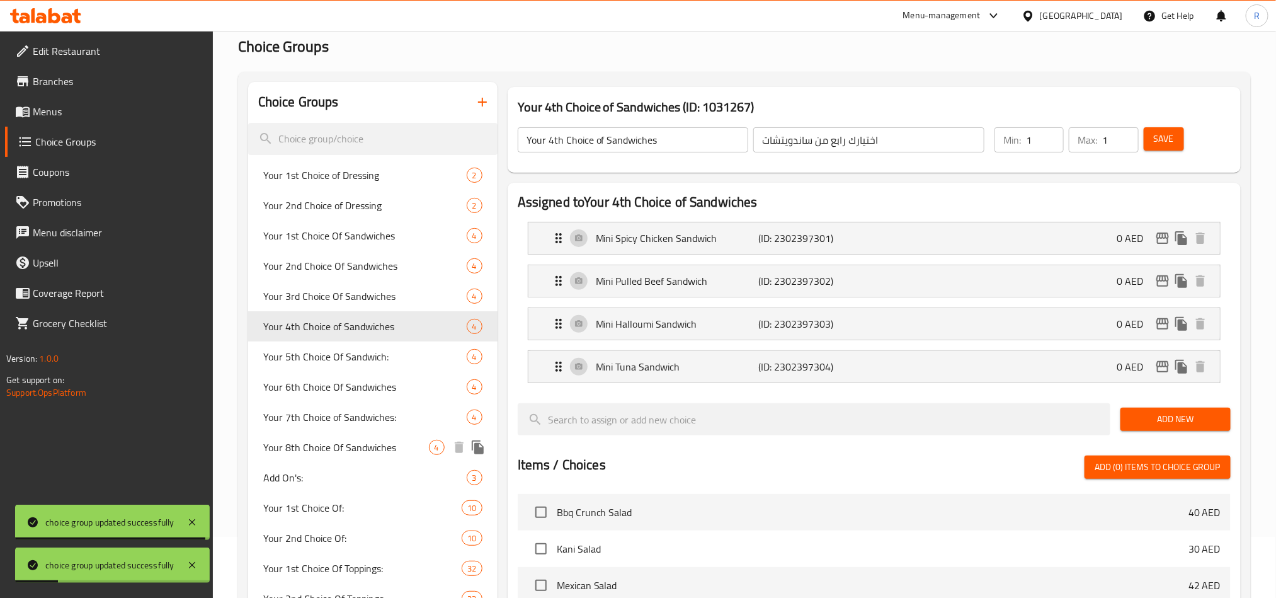
scroll to position [95, 0]
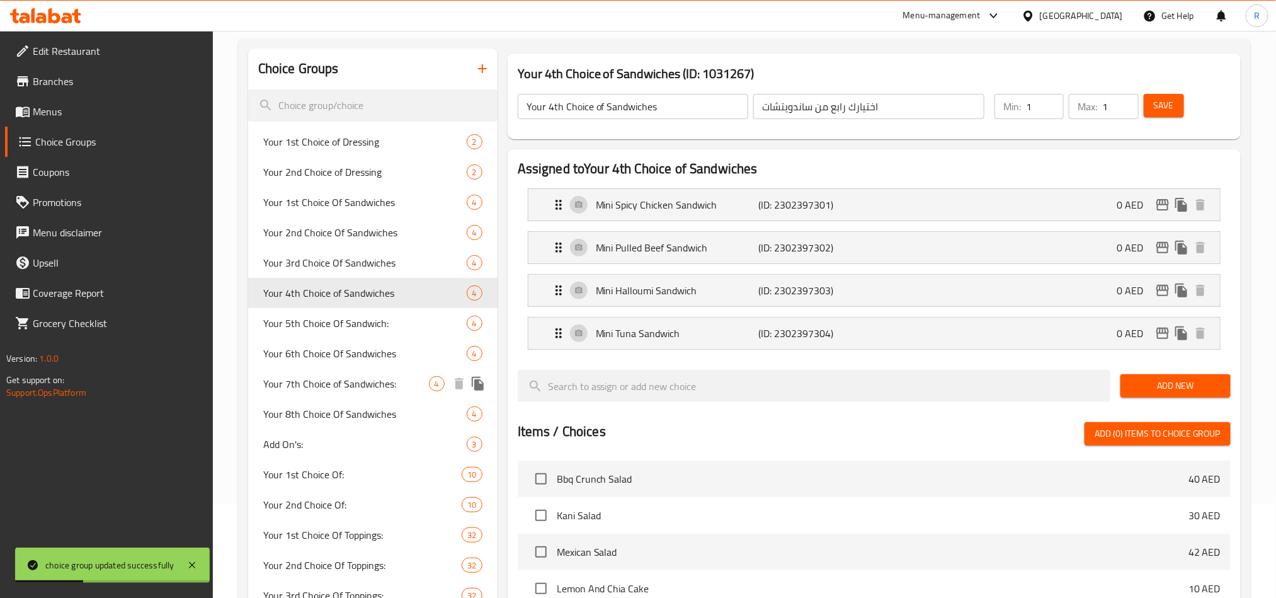
click at [318, 376] on span "Your 7th Choice of Sandwiches:" at bounding box center [346, 383] width 166 height 15
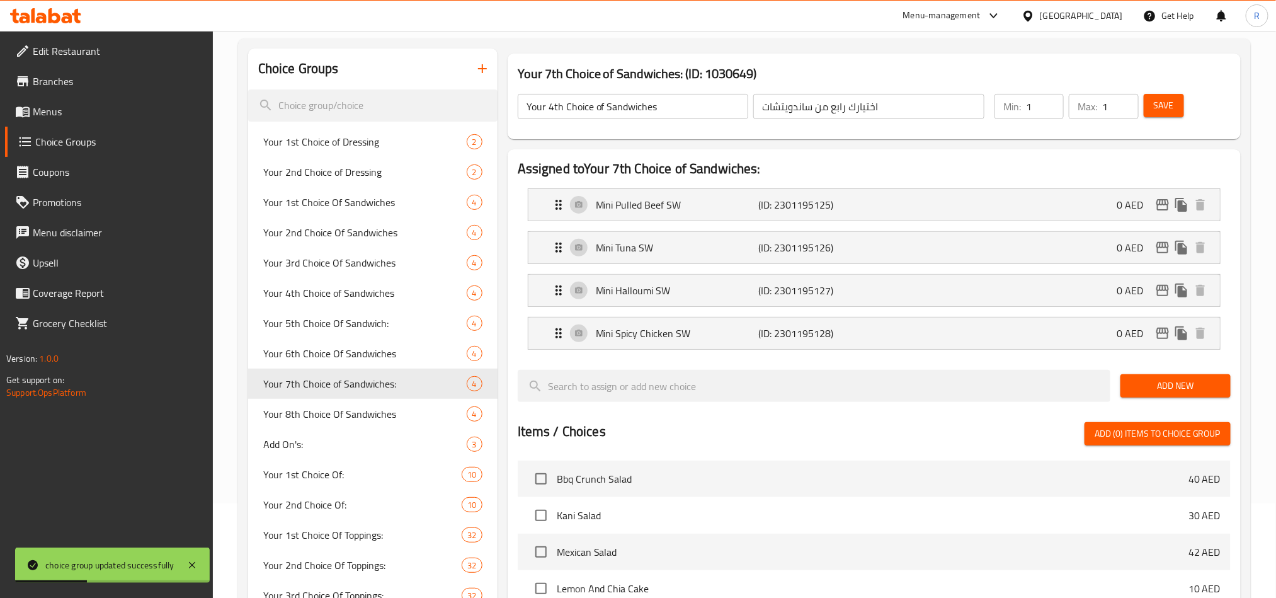
type input "Your 7th Choice of Sandwiches:"
type input "اختيارك رابع من ساندويتشات:"
type input "2"
type input "1"
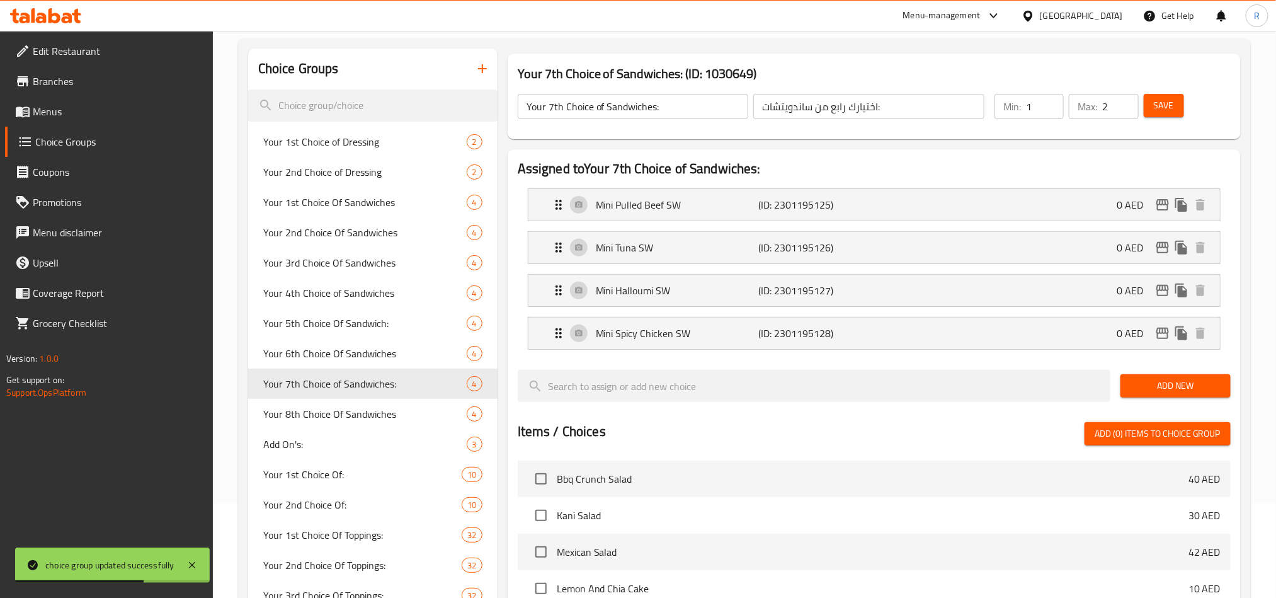
click at [1053, 114] on input "1" at bounding box center [1045, 106] width 38 height 25
type input "1"
click at [1125, 112] on input "1" at bounding box center [1121, 106] width 36 height 25
click at [1169, 110] on span "Save" at bounding box center [1164, 106] width 20 height 16
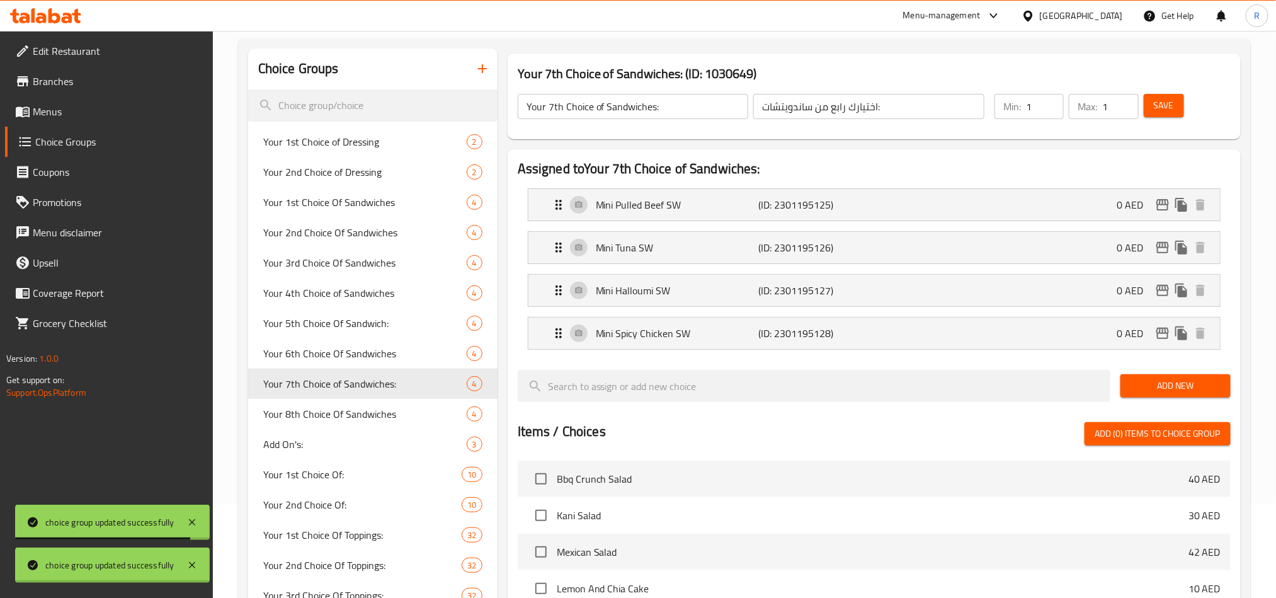
click at [352, 412] on div at bounding box center [638, 299] width 1276 height 598
click at [352, 412] on div "Home / Restaurants management / Choice Groups Choice Groups Choice Groups Your …" at bounding box center [744, 445] width 1013 height 966
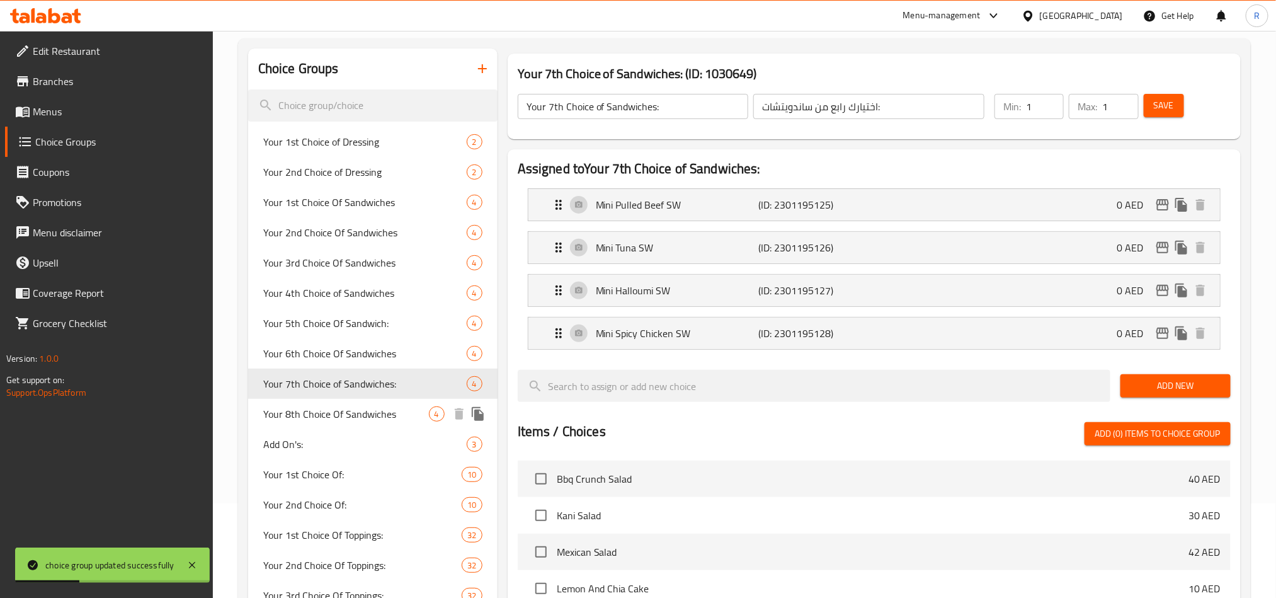
click at [379, 409] on span "Your 8th Choice Of Sandwiches" at bounding box center [346, 413] width 166 height 15
type input "Your 8th Choice Of Sandwiches"
type input "اختيارك ثامن من ساندويتشات"
type input "2"
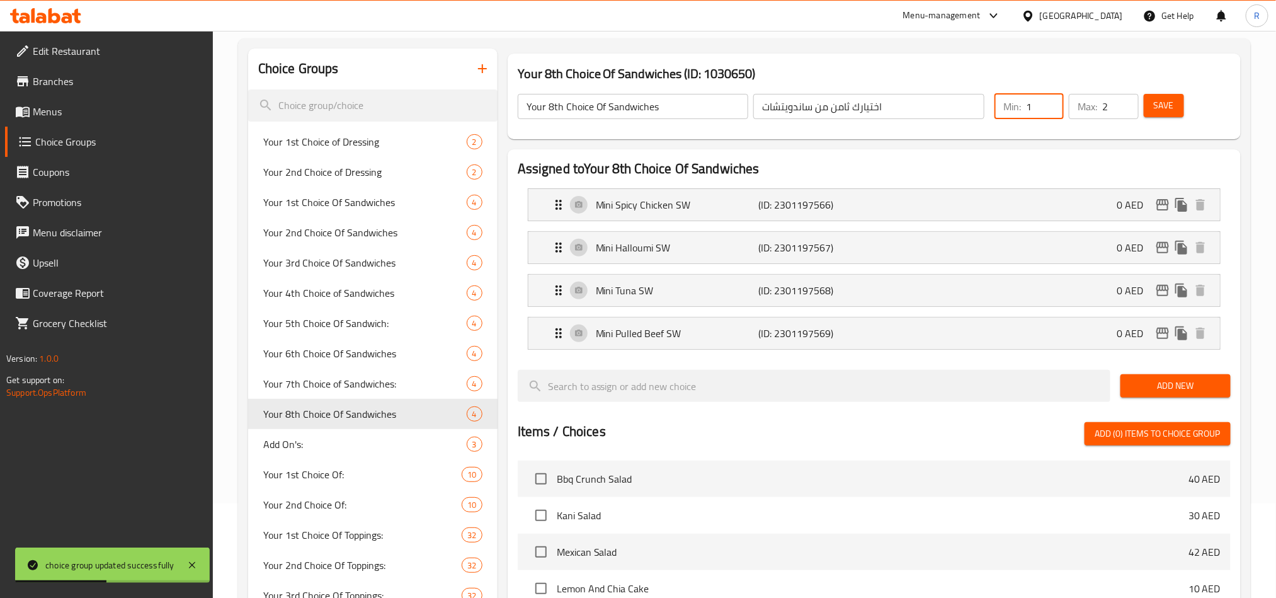
type input "1"
click at [1047, 110] on input "1" at bounding box center [1045, 106] width 38 height 25
type input "1"
click at [1128, 110] on input "1" at bounding box center [1121, 106] width 36 height 25
click at [1159, 108] on span "Save" at bounding box center [1164, 106] width 20 height 16
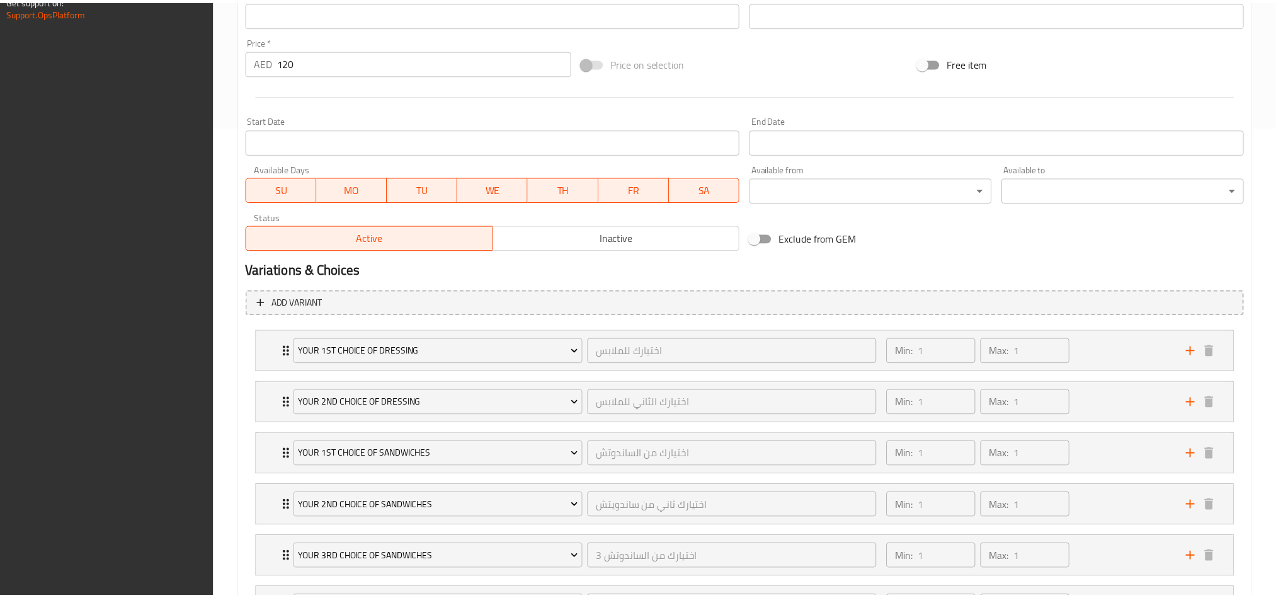
scroll to position [807, 0]
